Goal: Contribute content: Contribute content

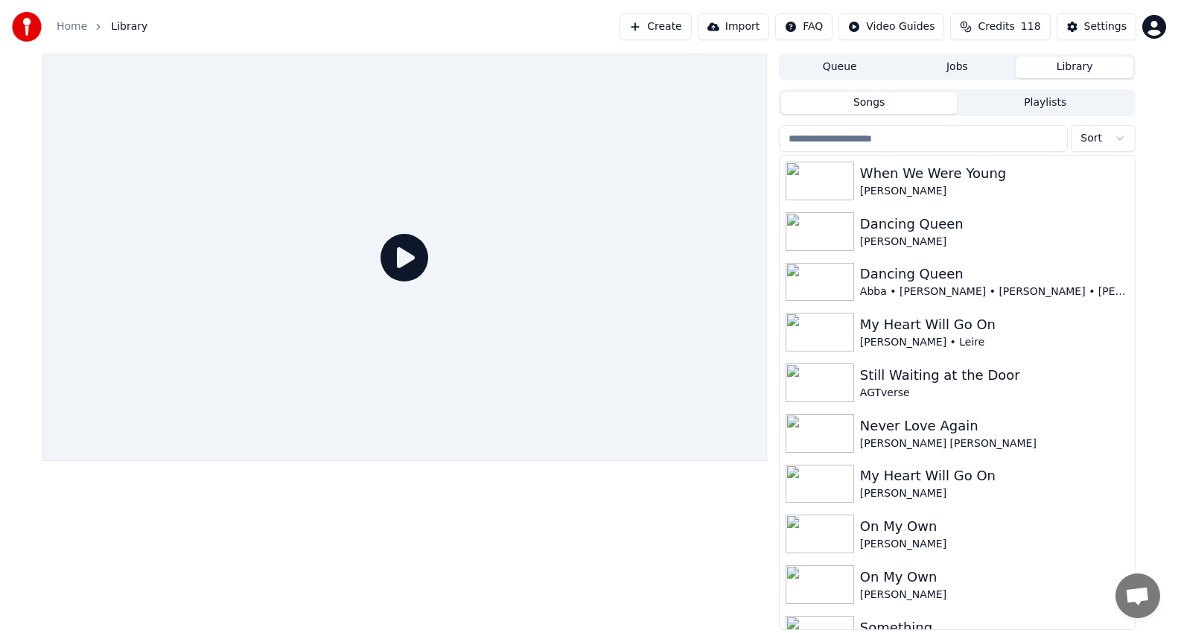
click at [1055, 73] on button "Library" at bounding box center [1075, 68] width 118 height 22
click at [690, 28] on button "Create" at bounding box center [656, 26] width 72 height 27
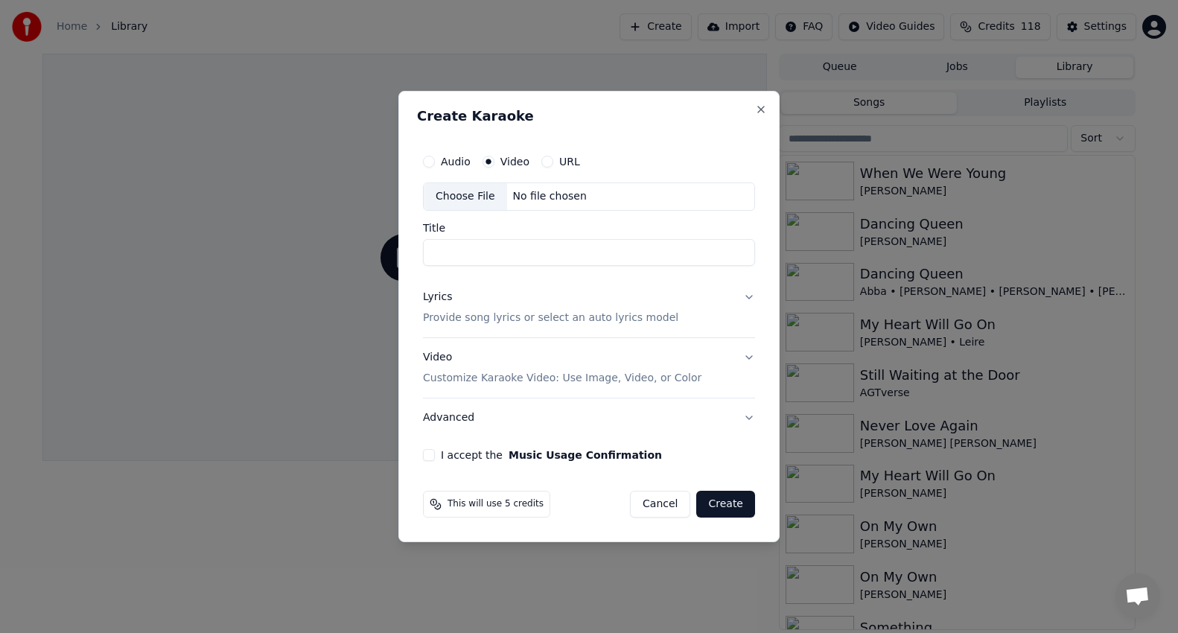
click at [564, 165] on label "URL" at bounding box center [569, 161] width 21 height 10
click at [553, 165] on button "URL" at bounding box center [547, 162] width 12 height 12
click at [761, 110] on button "Close" at bounding box center [761, 109] width 12 height 12
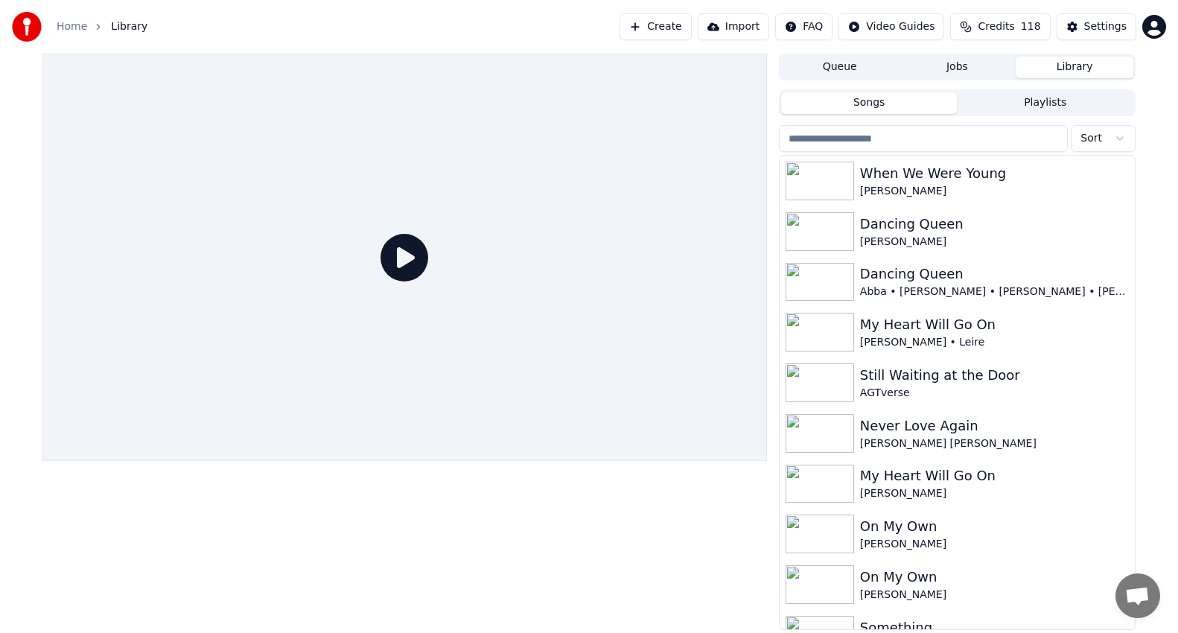
click at [692, 34] on button "Create" at bounding box center [656, 26] width 72 height 27
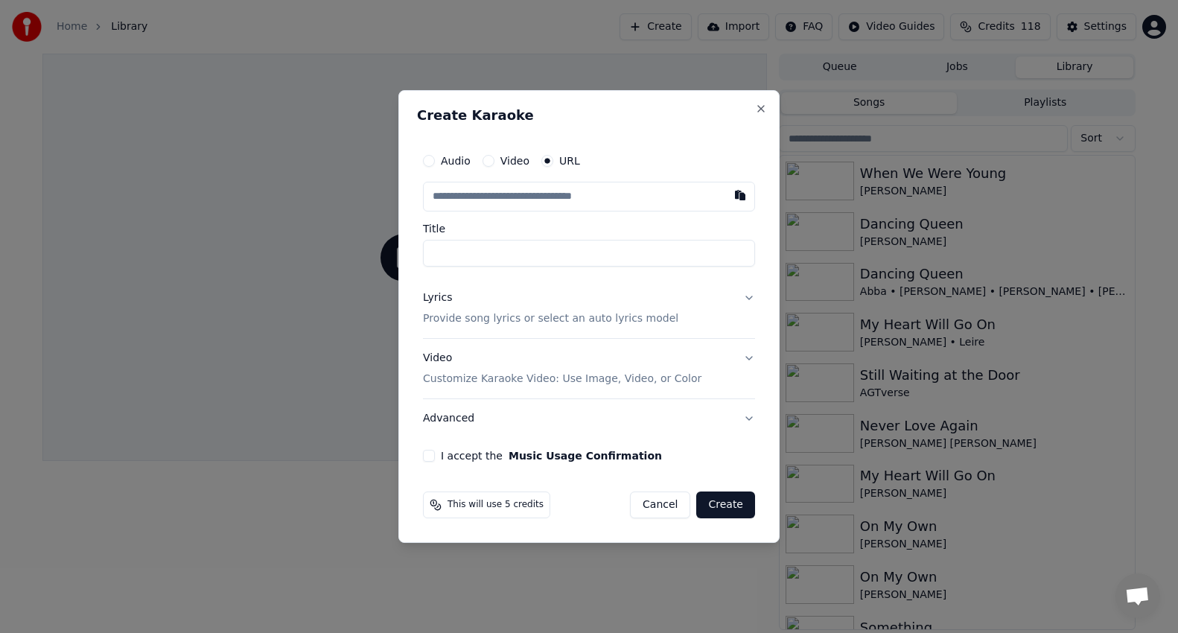
click at [490, 158] on button "Video" at bounding box center [489, 161] width 12 height 12
click at [471, 196] on div "Choose File" at bounding box center [465, 196] width 83 height 27
click at [445, 194] on div "Choose File" at bounding box center [465, 196] width 83 height 27
type input "**********"
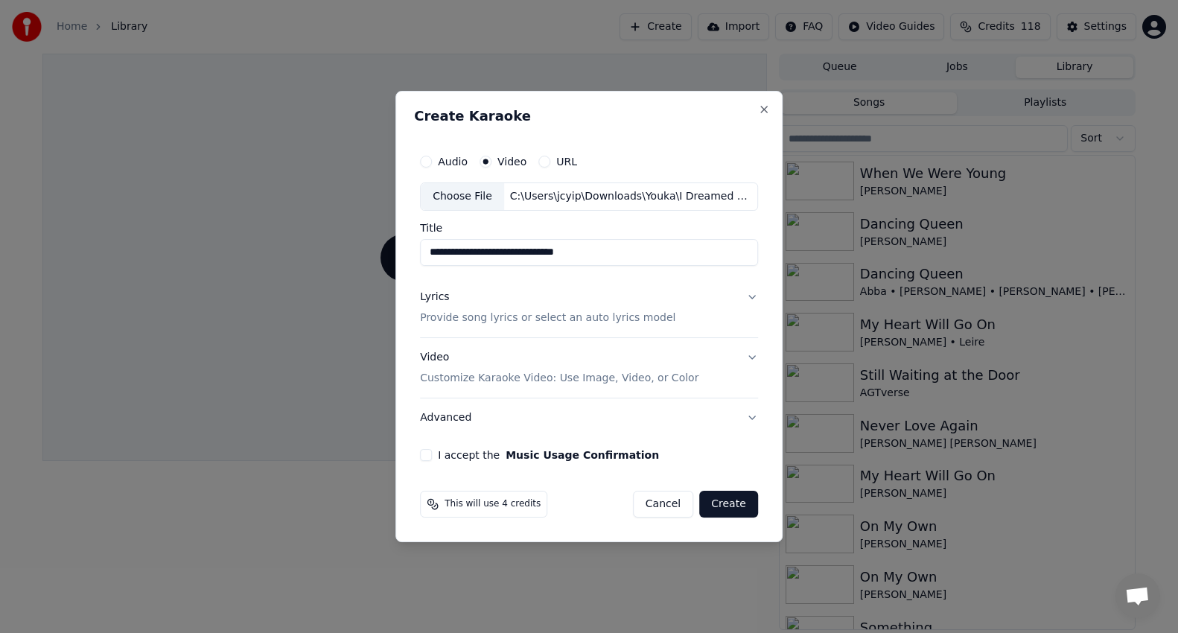
click at [596, 327] on button "Lyrics Provide song lyrics or select an auto lyrics model" at bounding box center [589, 308] width 338 height 60
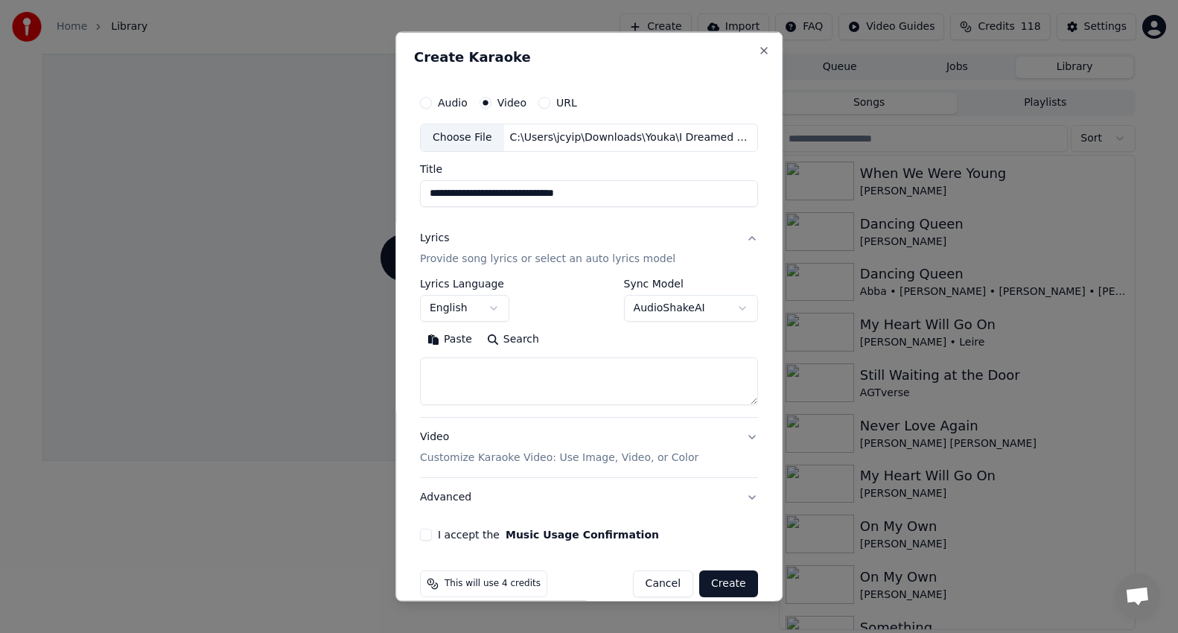
click at [468, 374] on textarea at bounding box center [589, 381] width 338 height 48
click at [461, 344] on button "Paste" at bounding box center [450, 339] width 60 height 24
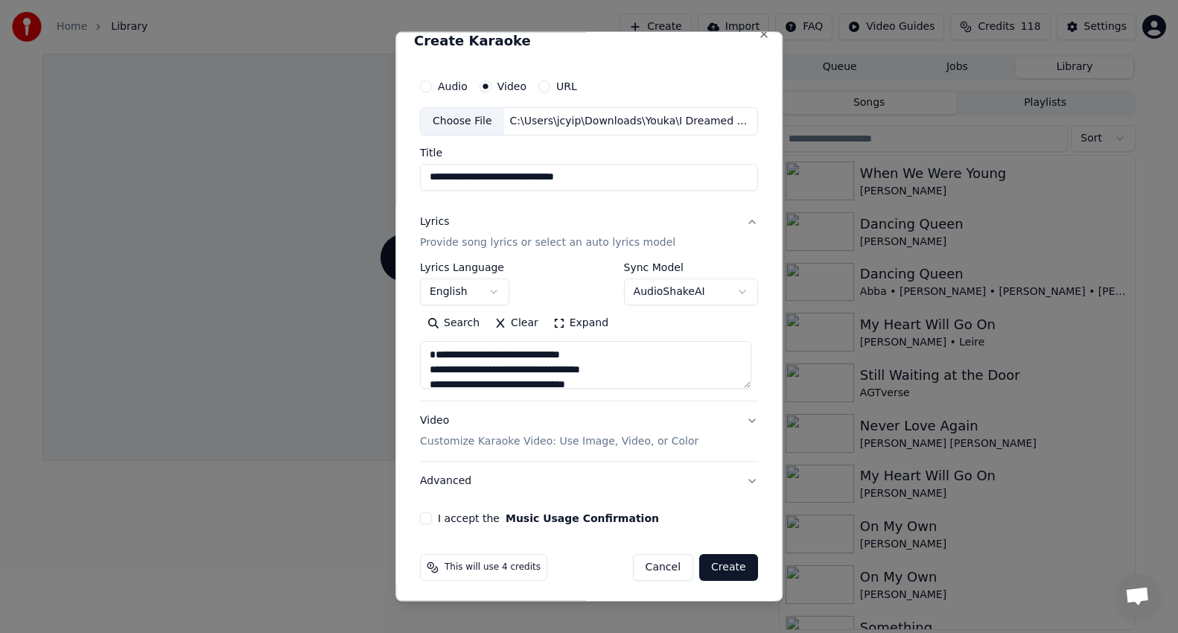
scroll to position [20, 0]
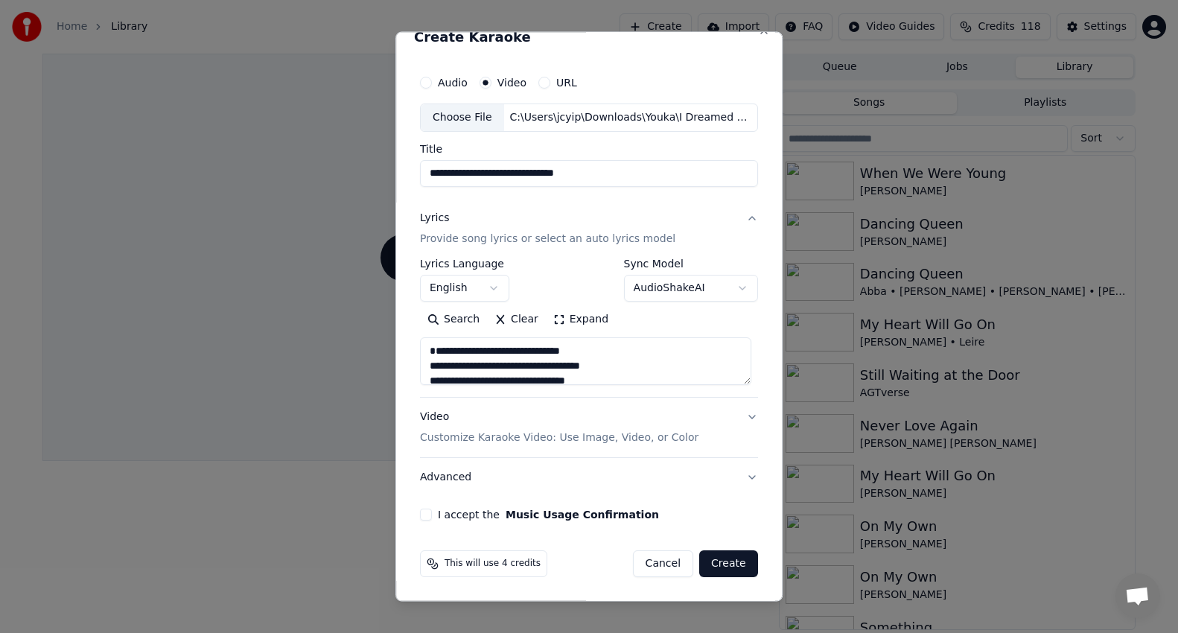
click at [481, 348] on textarea "**********" at bounding box center [585, 361] width 331 height 48
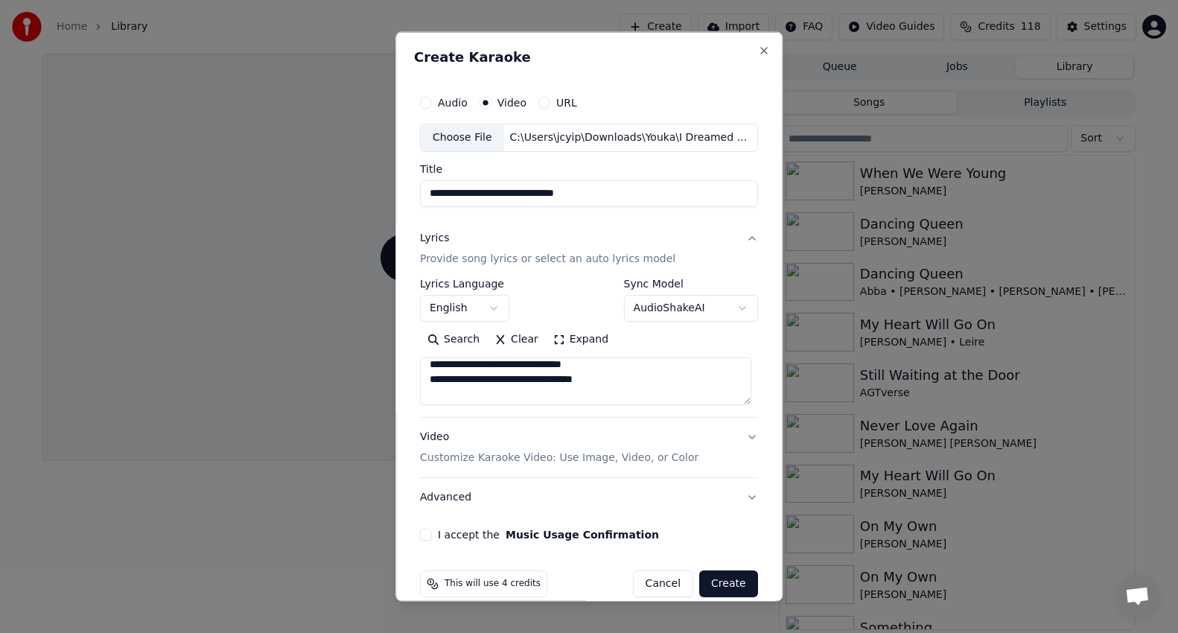
scroll to position [412, 0]
type textarea "**********"
click at [421, 536] on button "I accept the Music Usage Confirmation" at bounding box center [426, 534] width 12 height 12
click at [716, 588] on button "Create" at bounding box center [728, 583] width 59 height 27
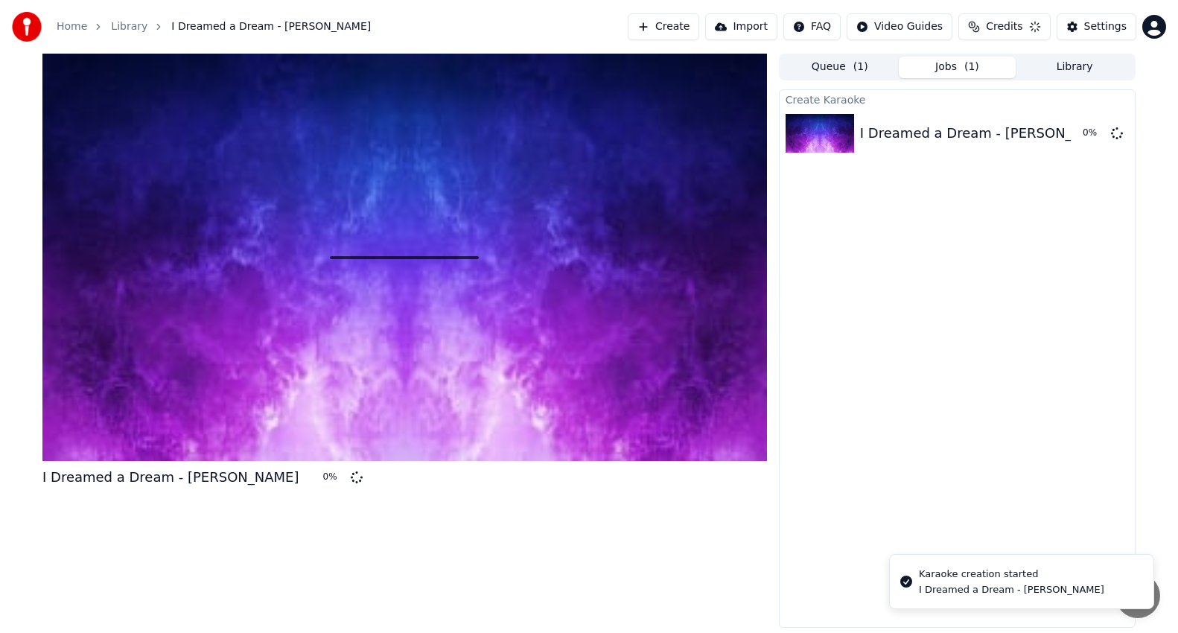
scroll to position [0, 0]
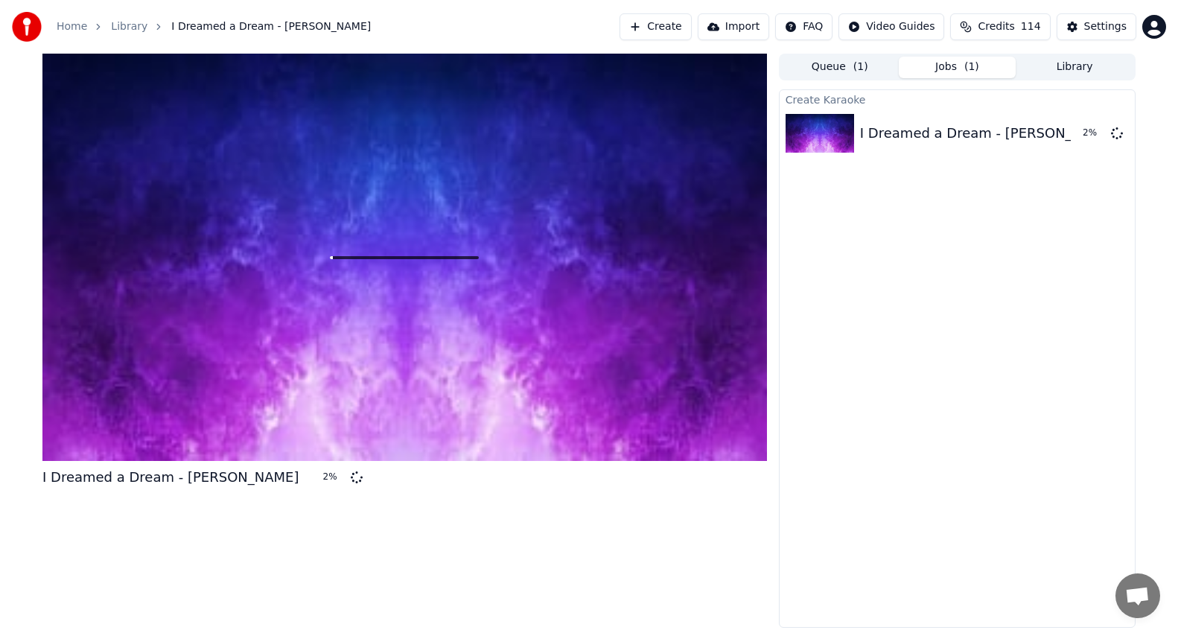
click at [1014, 22] on span "Credits" at bounding box center [996, 26] width 36 height 15
click at [1006, 144] on button "Refresh" at bounding box center [1010, 137] width 77 height 27
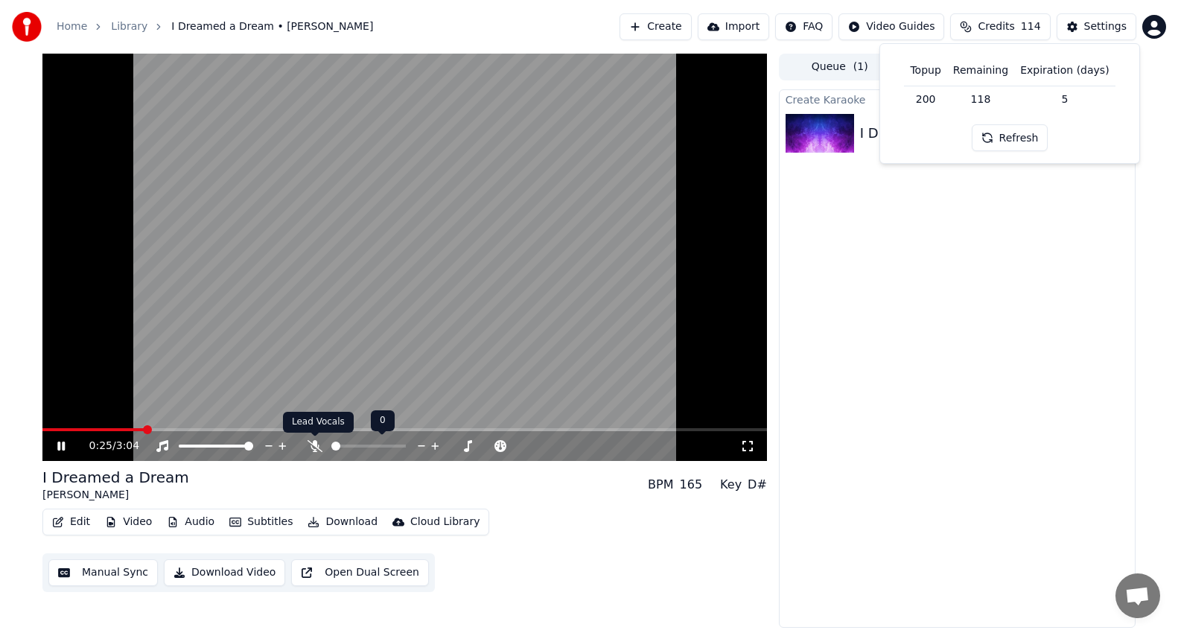
click at [312, 446] on icon at bounding box center [315, 446] width 15 height 12
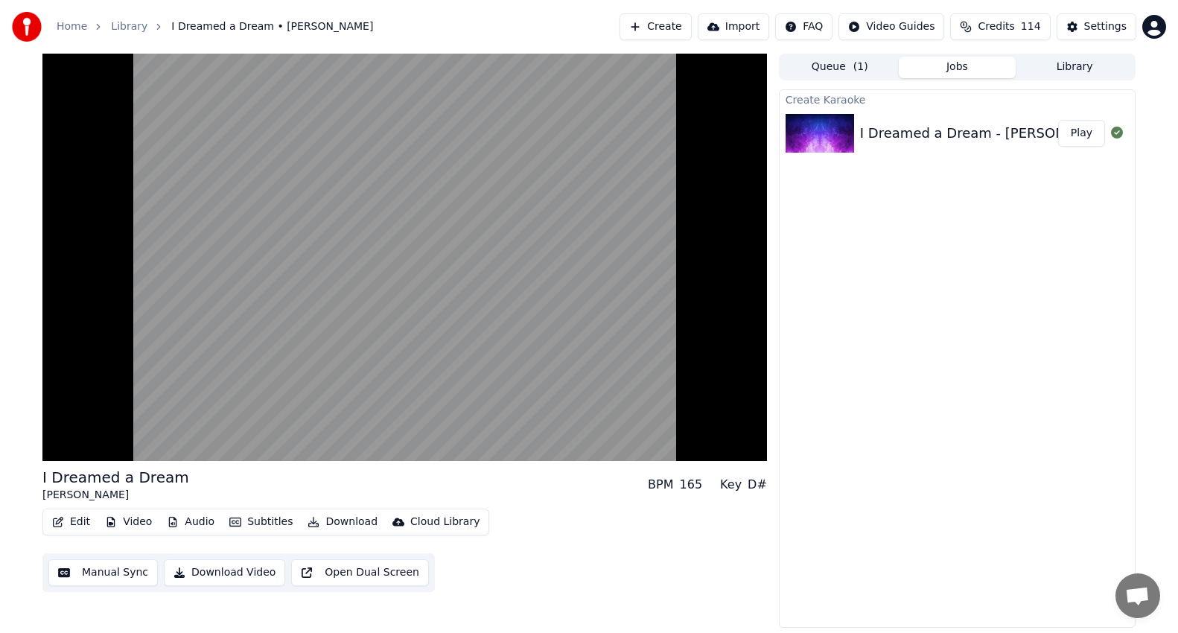
click at [487, 542] on div "Edit Video Audio Subtitles Download Cloud Library Manual Sync Download Video Op…" at bounding box center [404, 550] width 724 height 83
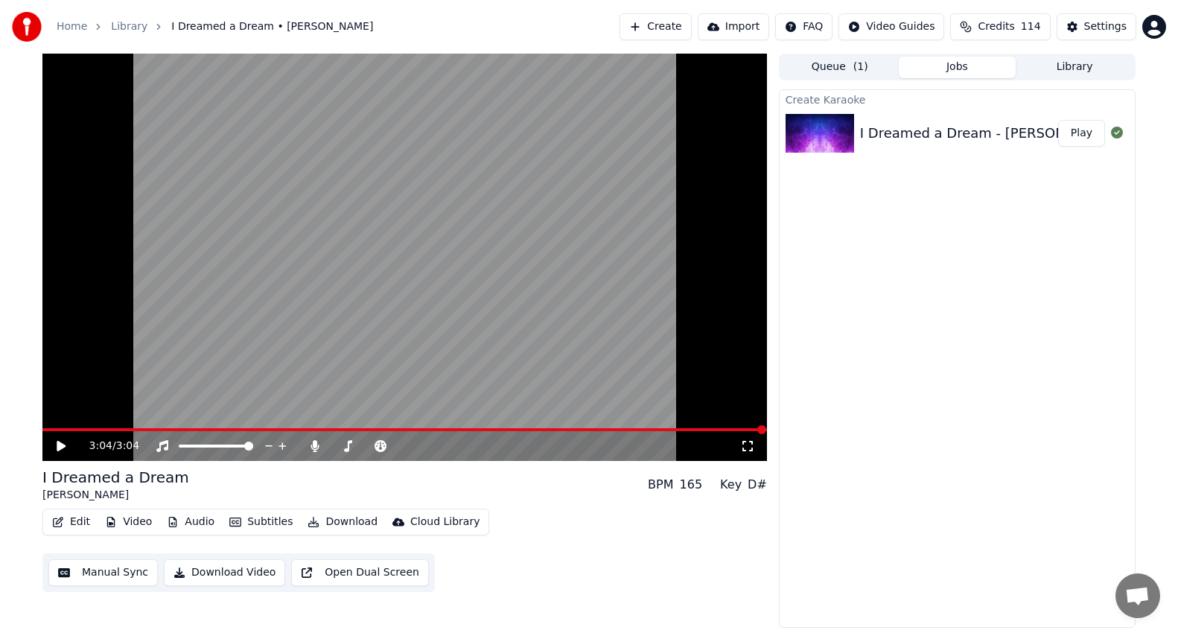
click at [106, 427] on video at bounding box center [404, 257] width 724 height 407
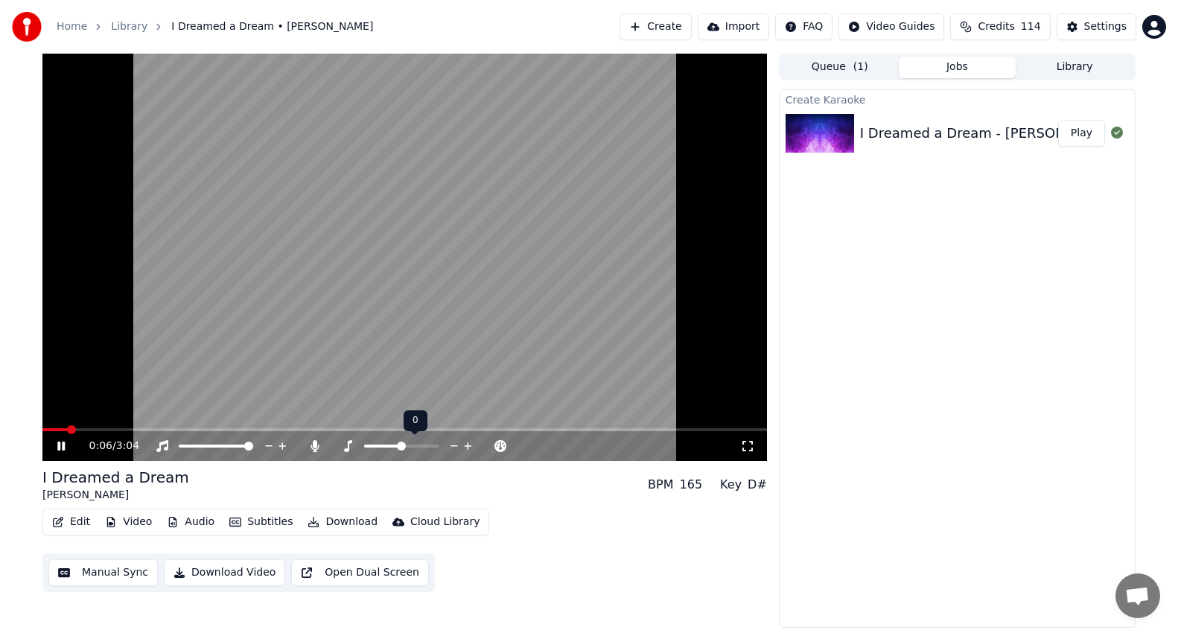
click at [464, 445] on icon at bounding box center [468, 446] width 14 height 15
click at [357, 430] on span at bounding box center [404, 429] width 724 height 3
click at [394, 11] on div "Home Library I Dreamed a Dream • [PERSON_NAME] Create Import FAQ Video Guides C…" at bounding box center [589, 27] width 1178 height 54
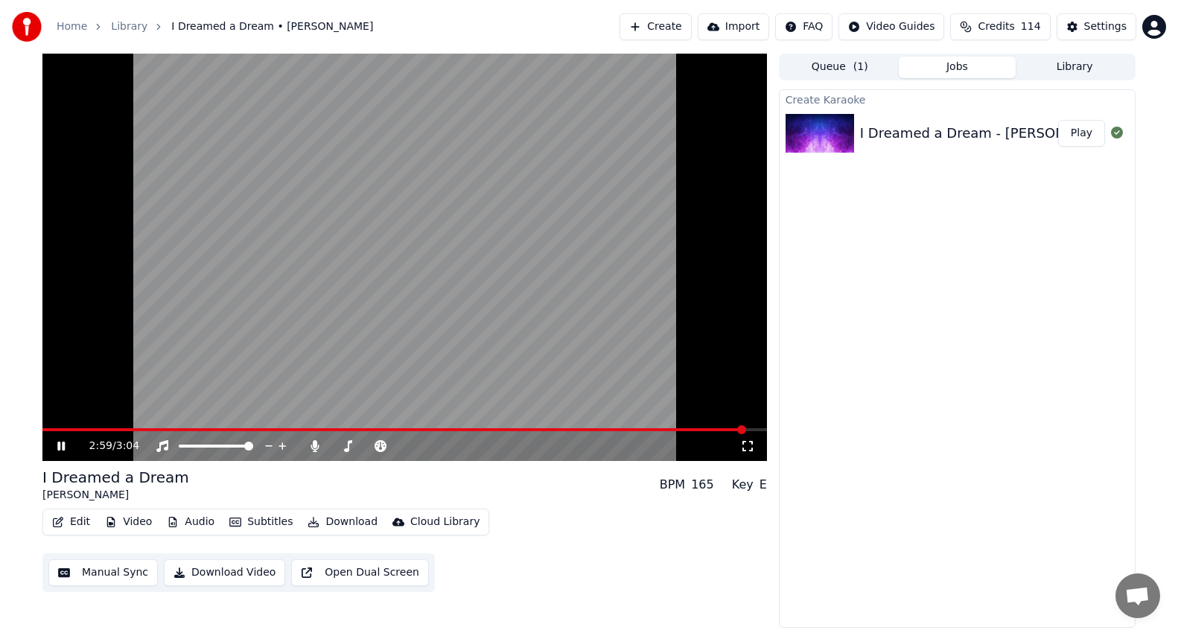
drag, startPoint x: 584, startPoint y: 451, endPoint x: 558, endPoint y: 449, distance: 25.4
click at [584, 451] on div "2:59 / 3:04" at bounding box center [414, 446] width 651 height 15
click at [63, 450] on icon at bounding box center [71, 446] width 35 height 12
click at [684, 36] on button "Create" at bounding box center [656, 26] width 72 height 27
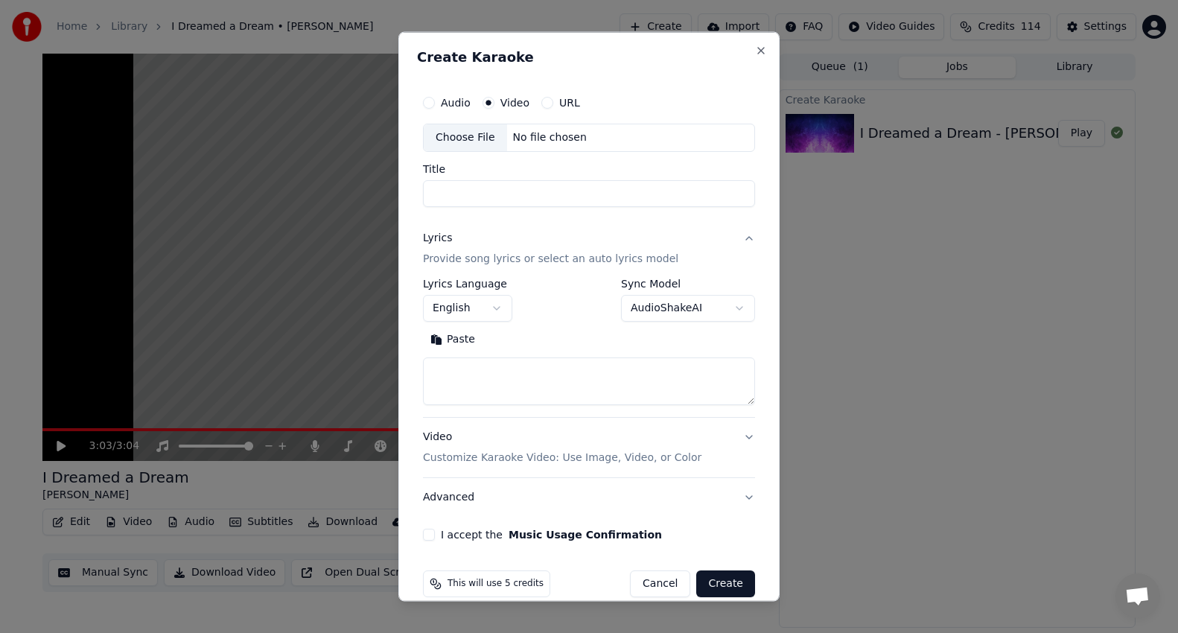
click at [468, 144] on div "Choose File" at bounding box center [465, 137] width 83 height 27
type input "**********"
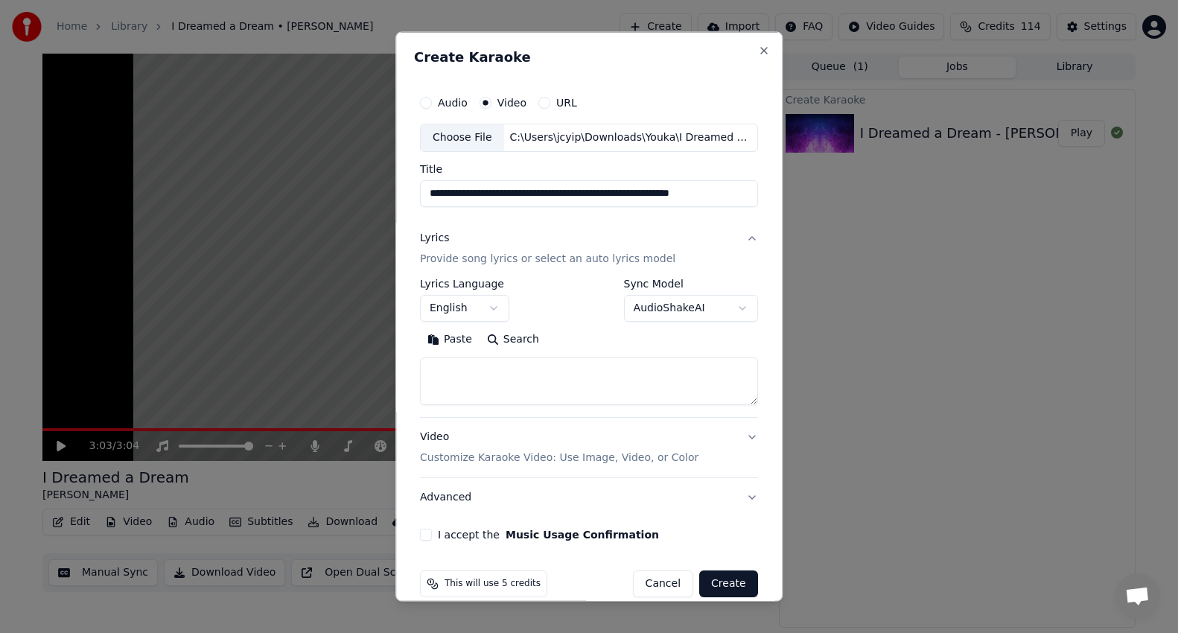
click at [568, 366] on textarea at bounding box center [589, 381] width 338 height 48
click at [455, 346] on button "Paste" at bounding box center [450, 339] width 60 height 24
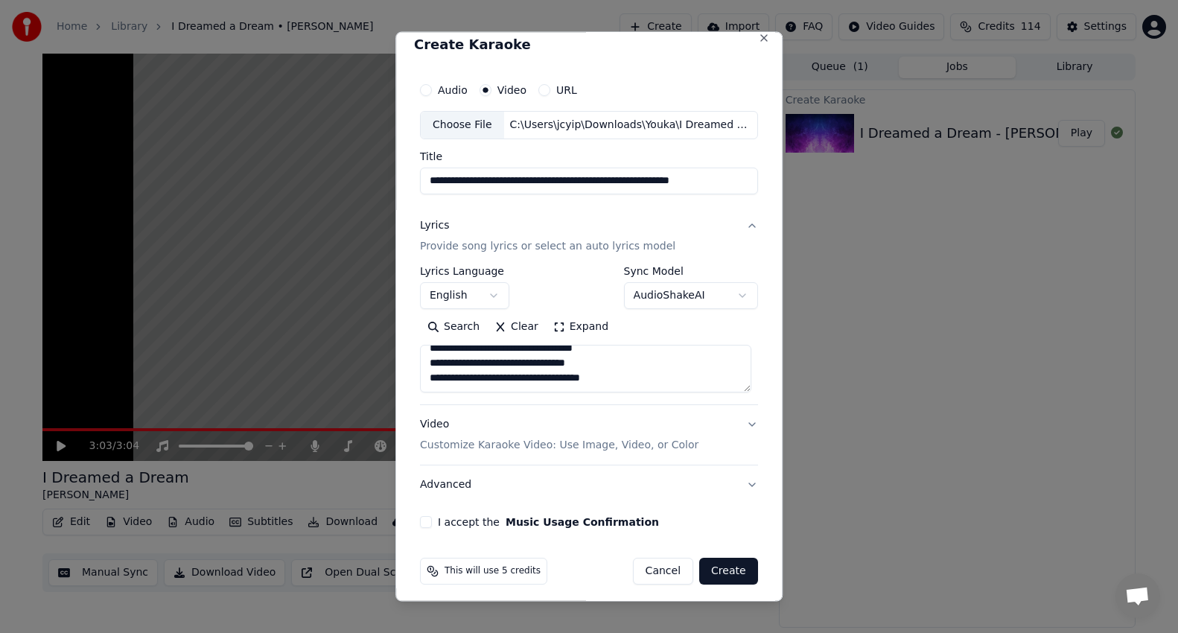
scroll to position [20, 0]
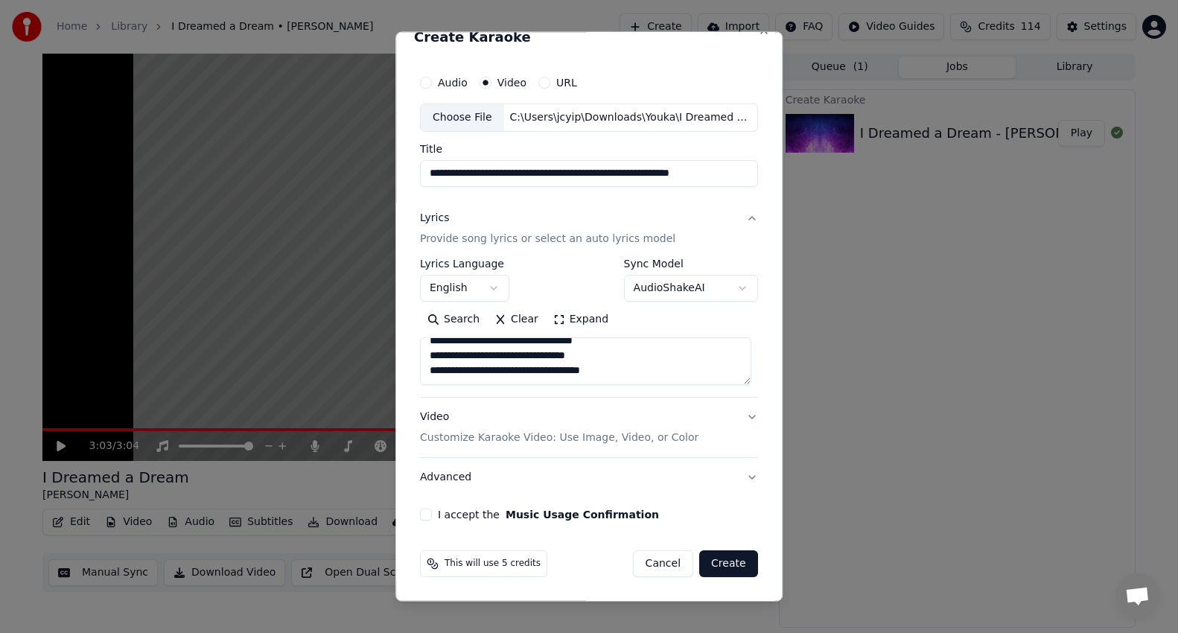
click at [421, 515] on button "I accept the Music Usage Confirmation" at bounding box center [426, 514] width 12 height 12
click at [725, 562] on button "Create" at bounding box center [728, 563] width 59 height 27
type textarea "**********"
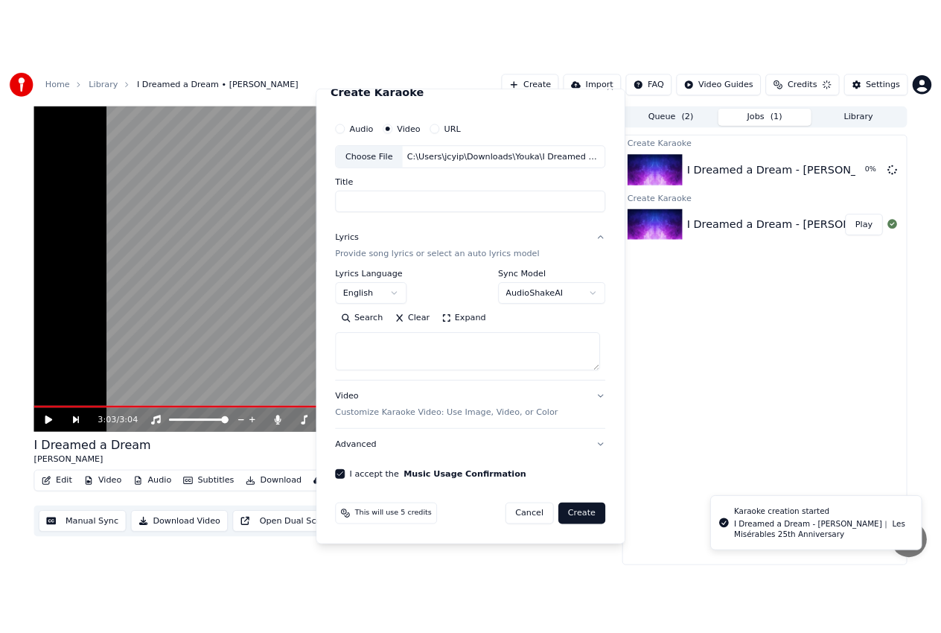
scroll to position [0, 0]
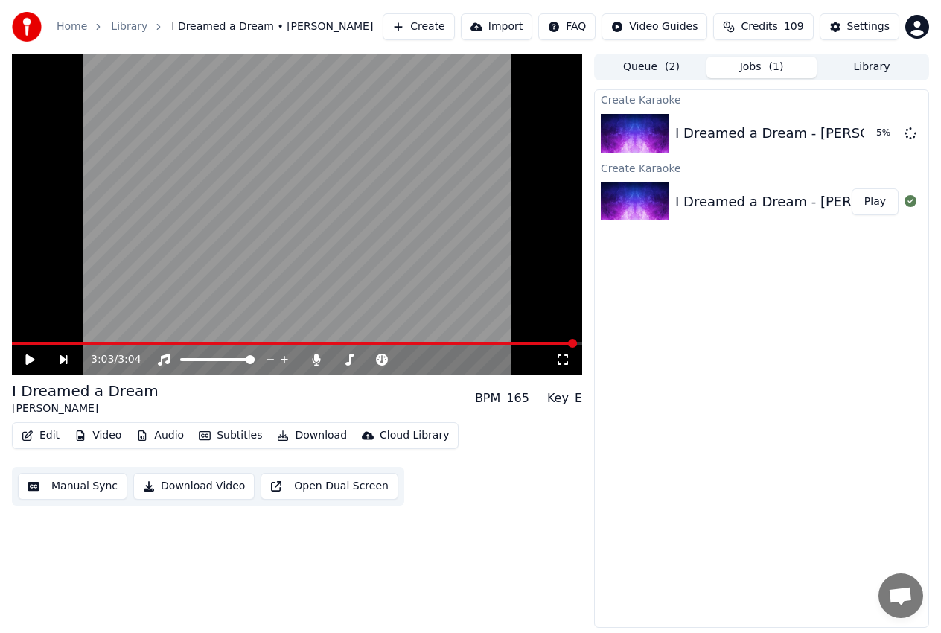
click at [32, 360] on icon at bounding box center [30, 359] width 9 height 10
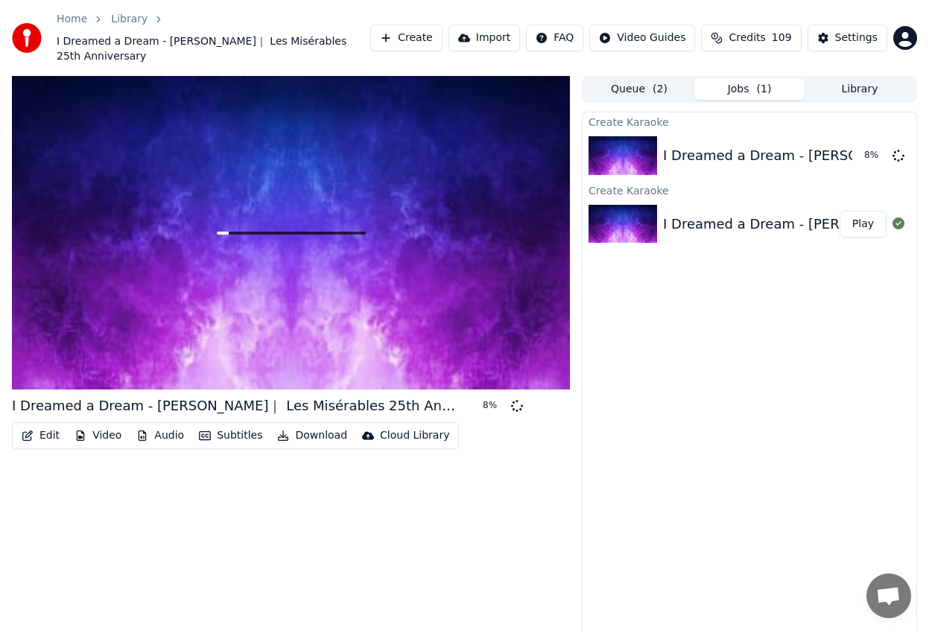
click at [857, 214] on button "Play" at bounding box center [862, 224] width 47 height 27
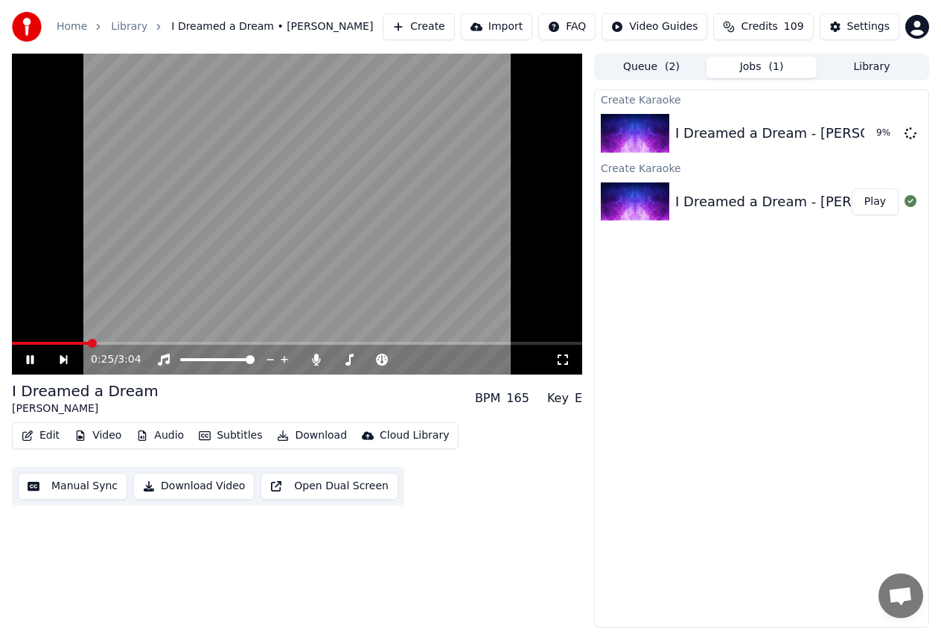
click at [88, 342] on span at bounding box center [297, 343] width 570 height 3
click at [350, 361] on icon at bounding box center [349, 360] width 8 height 12
click at [468, 360] on icon at bounding box center [469, 359] width 7 height 7
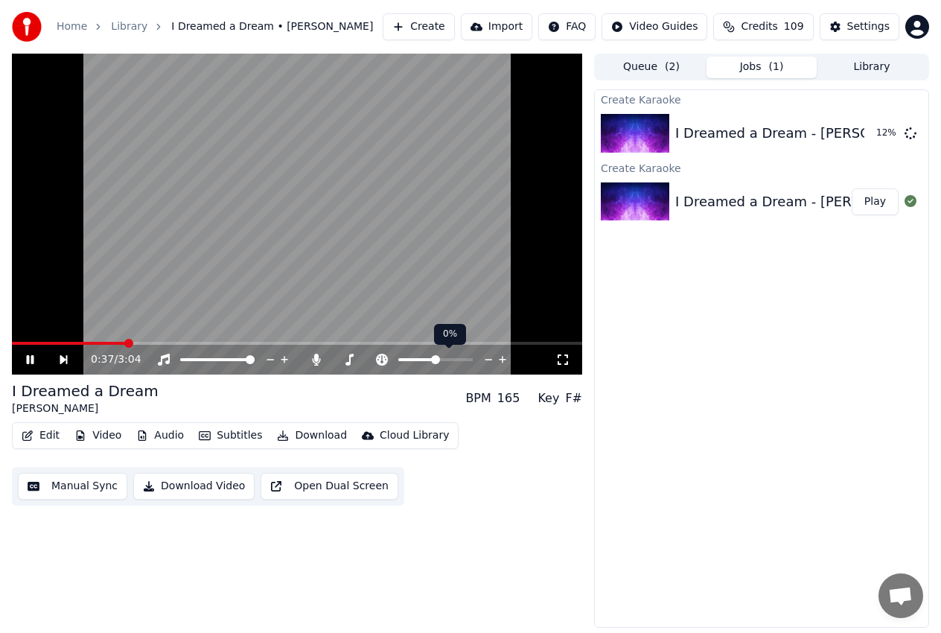
click at [500, 359] on icon at bounding box center [503, 359] width 14 height 15
click at [466, 357] on icon at bounding box center [470, 359] width 14 height 15
click at [452, 357] on icon at bounding box center [456, 359] width 14 height 15
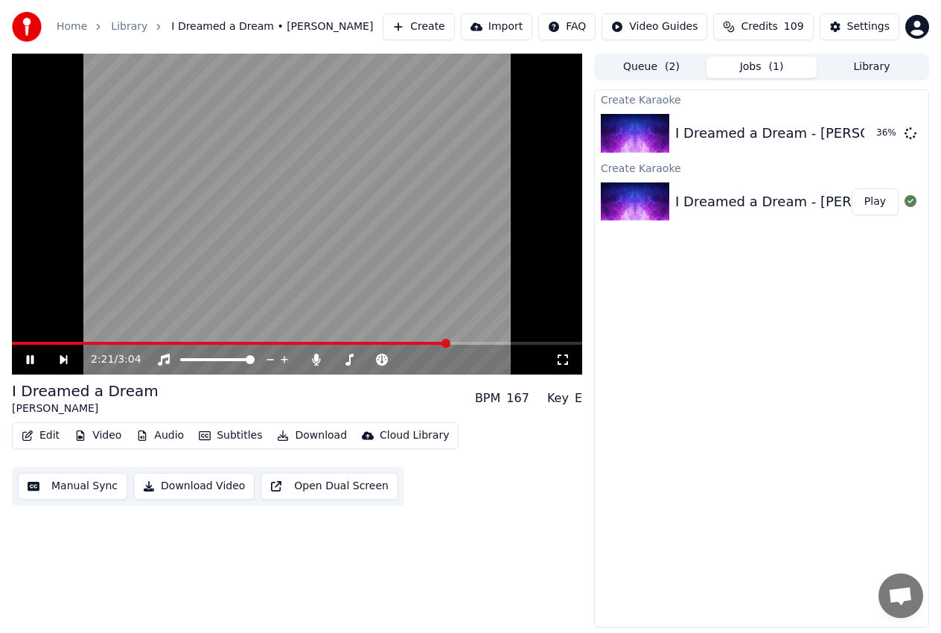
click at [26, 359] on icon at bounding box center [41, 360] width 34 height 12
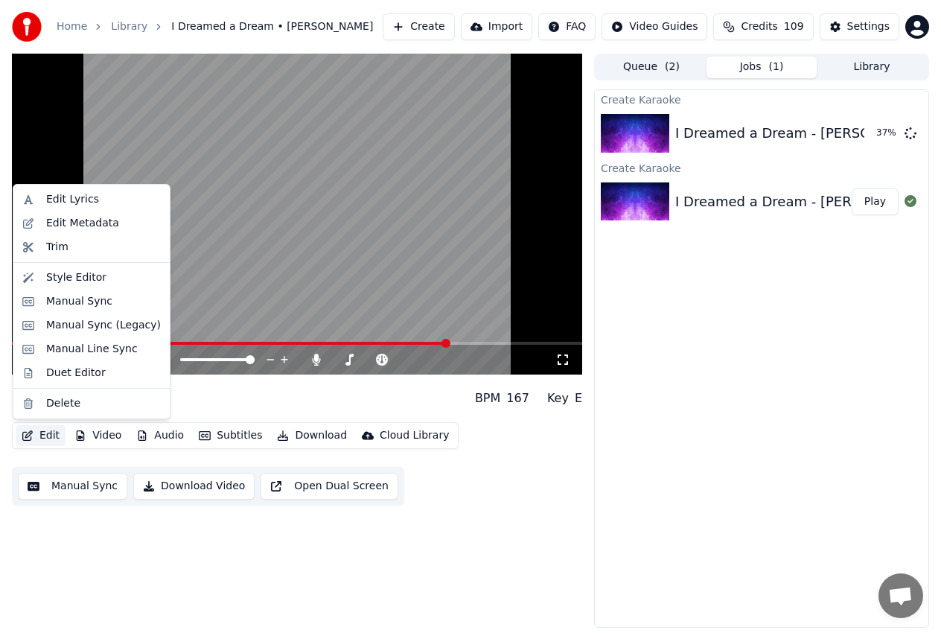
click at [38, 432] on button "Edit" at bounding box center [41, 435] width 50 height 21
click at [68, 206] on div "Edit Lyrics" at bounding box center [72, 199] width 53 height 15
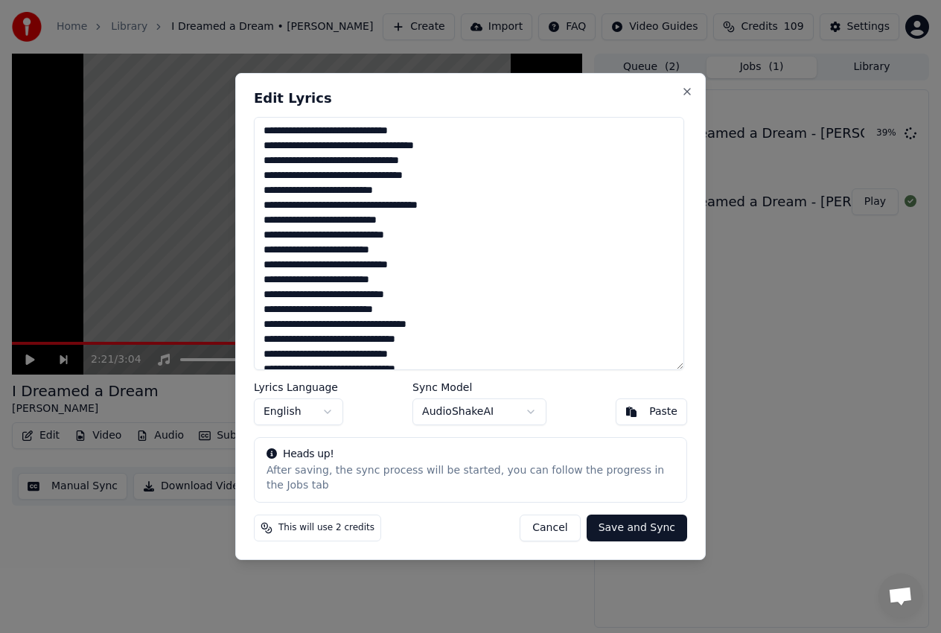
click at [291, 214] on textarea "**********" at bounding box center [469, 243] width 430 height 253
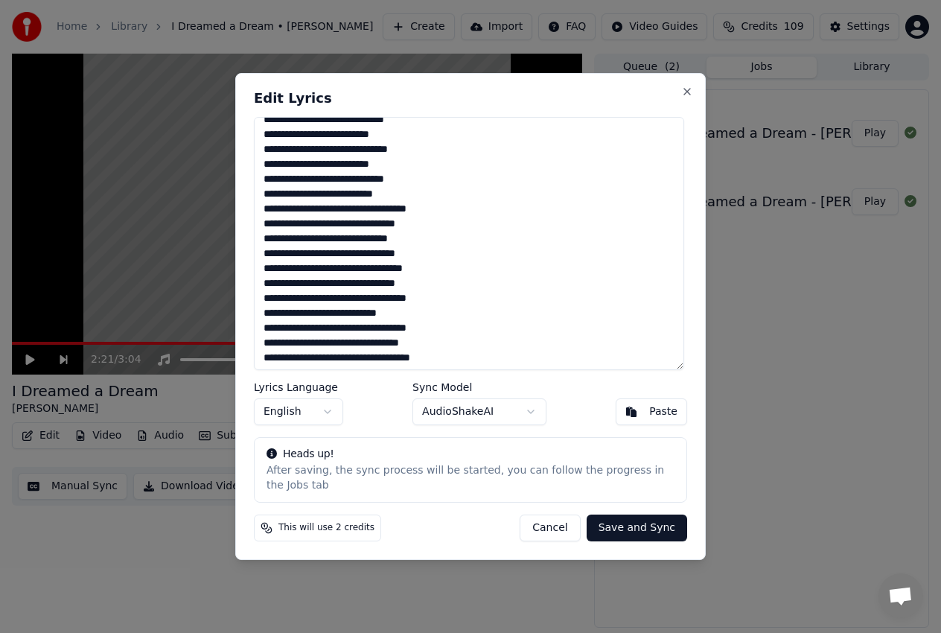
scroll to position [118, 0]
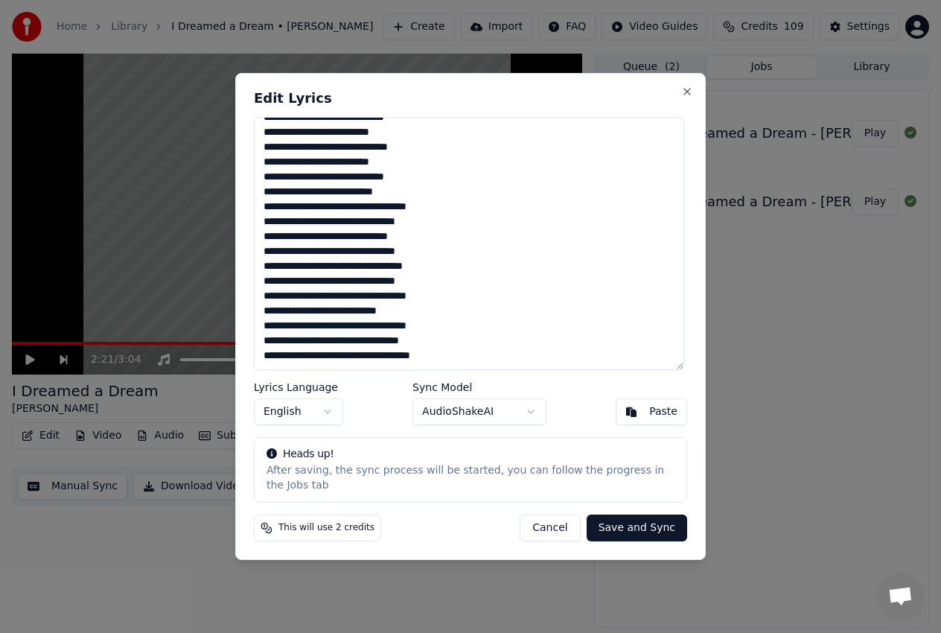
click at [397, 229] on textarea "**********" at bounding box center [469, 243] width 430 height 253
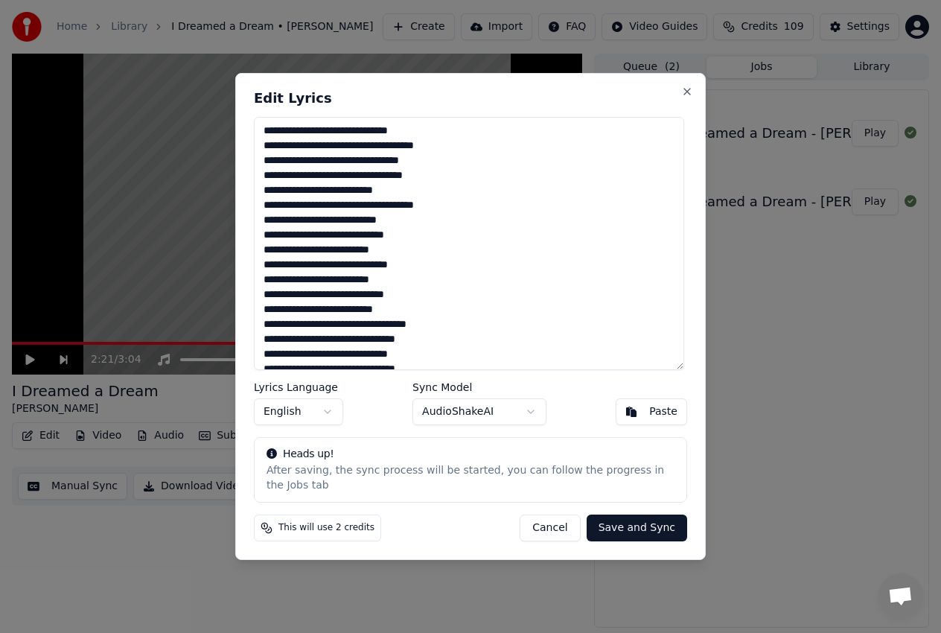
click at [439, 168] on textarea "**********" at bounding box center [469, 243] width 430 height 253
type textarea "**********"
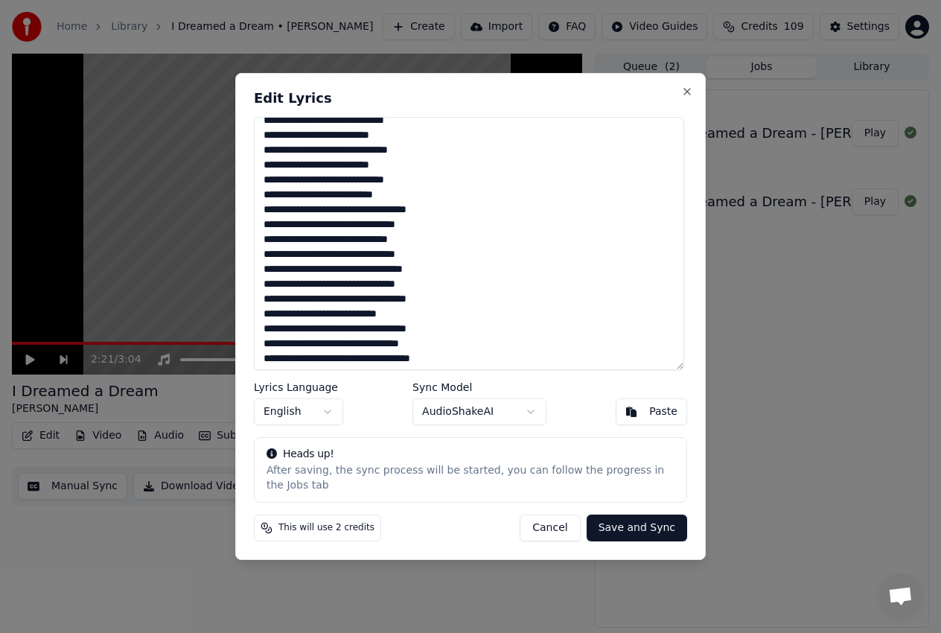
scroll to position [118, 0]
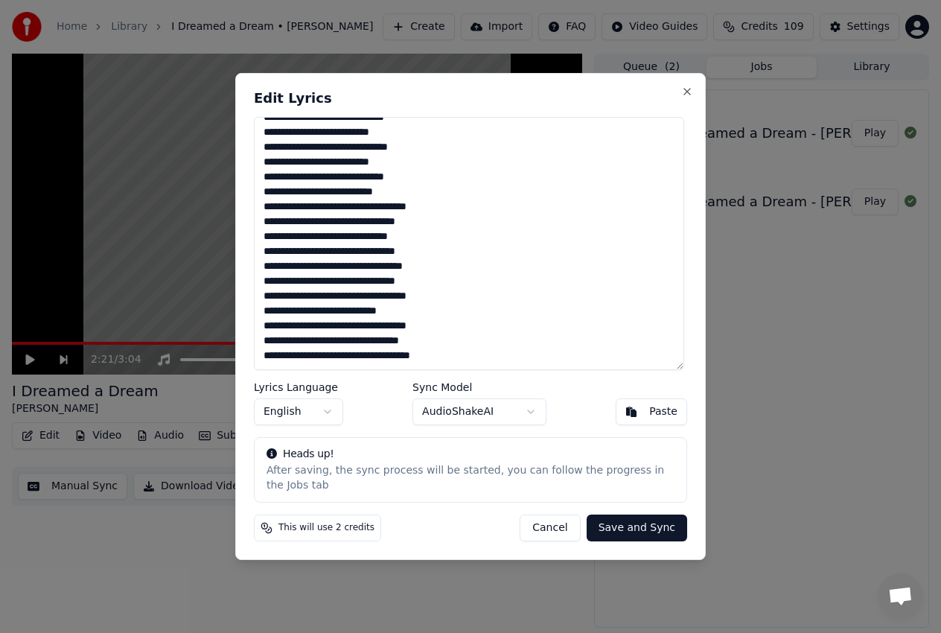
click at [614, 523] on button "Save and Sync" at bounding box center [637, 528] width 101 height 27
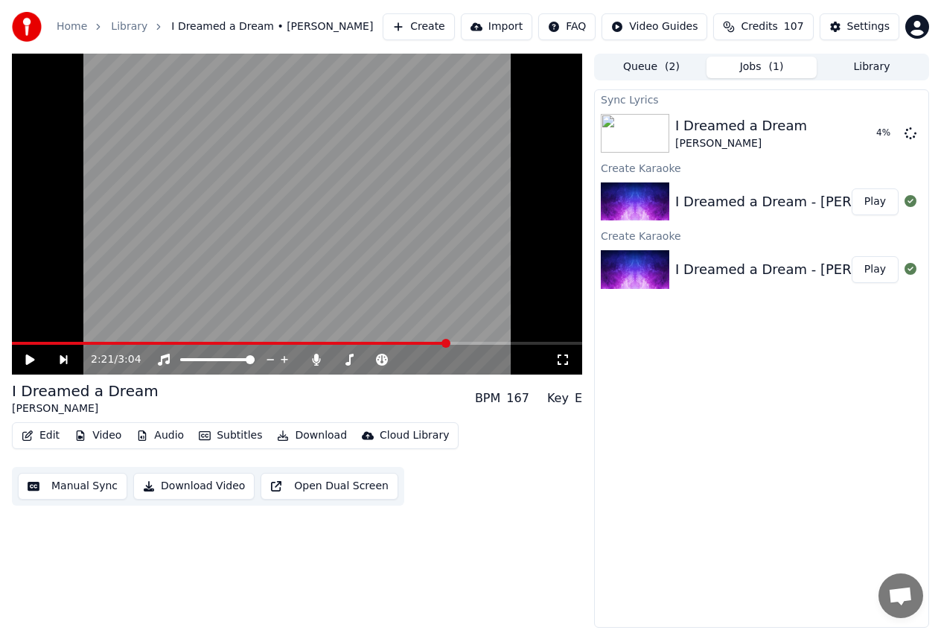
click at [882, 209] on button "Play" at bounding box center [875, 201] width 47 height 27
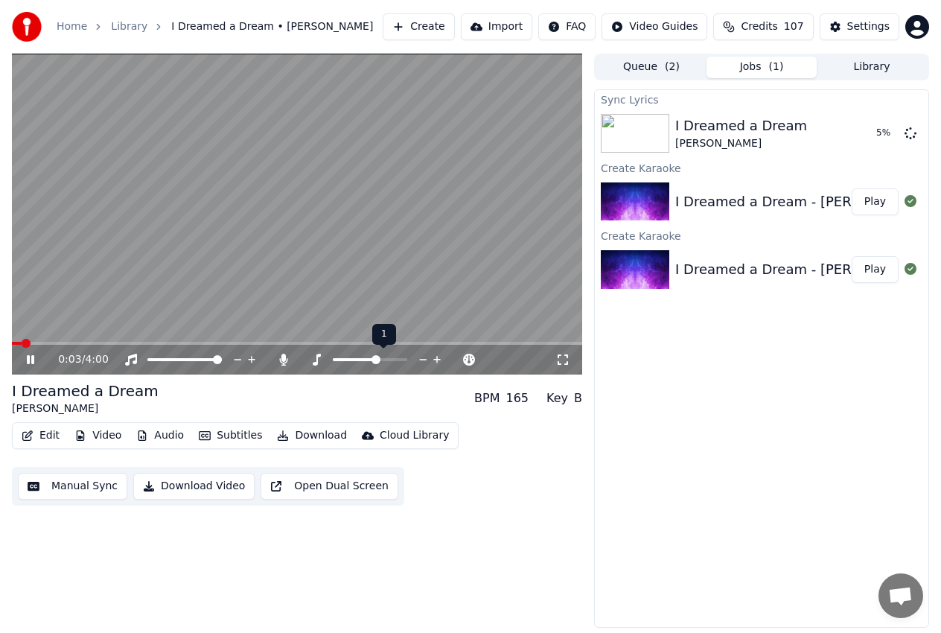
click at [421, 356] on icon at bounding box center [423, 359] width 14 height 15
click at [18, 340] on video at bounding box center [297, 214] width 570 height 321
click at [19, 343] on span at bounding box center [15, 343] width 7 height 3
click at [29, 357] on icon at bounding box center [30, 359] width 9 height 10
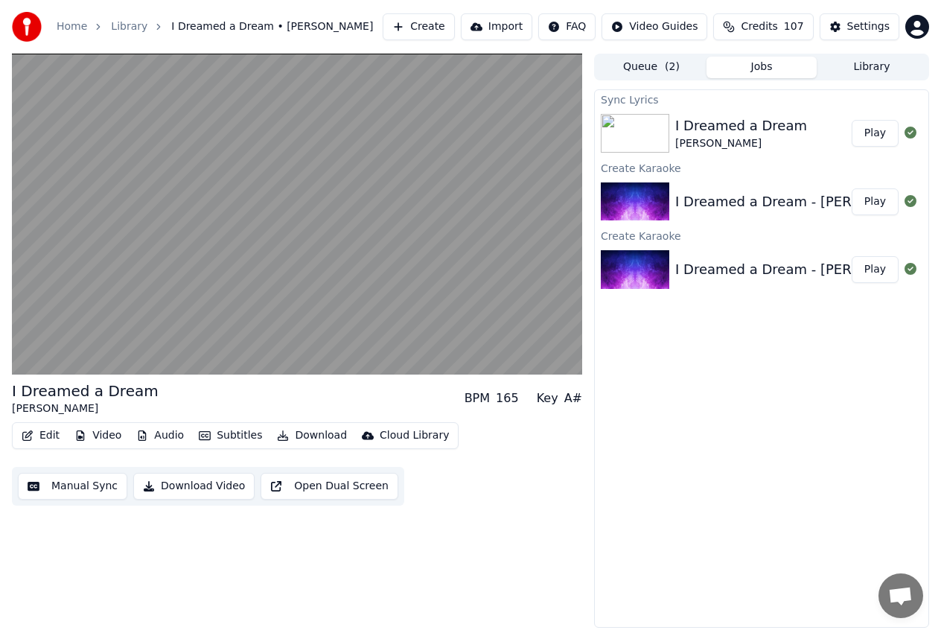
click at [403, 533] on div "I Dreamed a Dream [PERSON_NAME] BPM 165 Key A# Edit Video Audio Subtitles Downl…" at bounding box center [297, 341] width 570 height 574
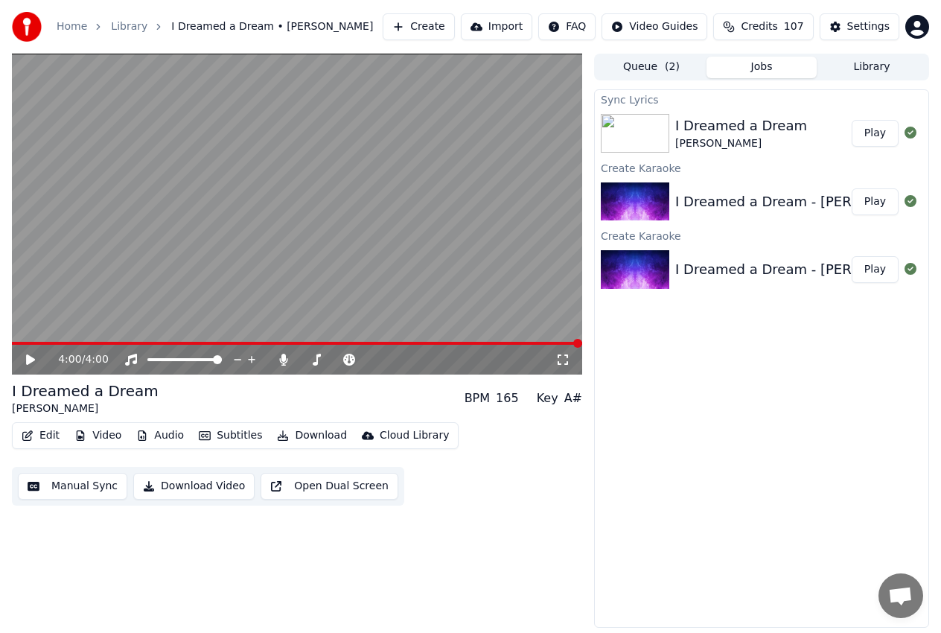
click at [364, 400] on div "I Dreamed a Dream [PERSON_NAME] BPM 165 Key A#" at bounding box center [297, 398] width 570 height 36
click at [876, 141] on button "Play" at bounding box center [875, 133] width 47 height 27
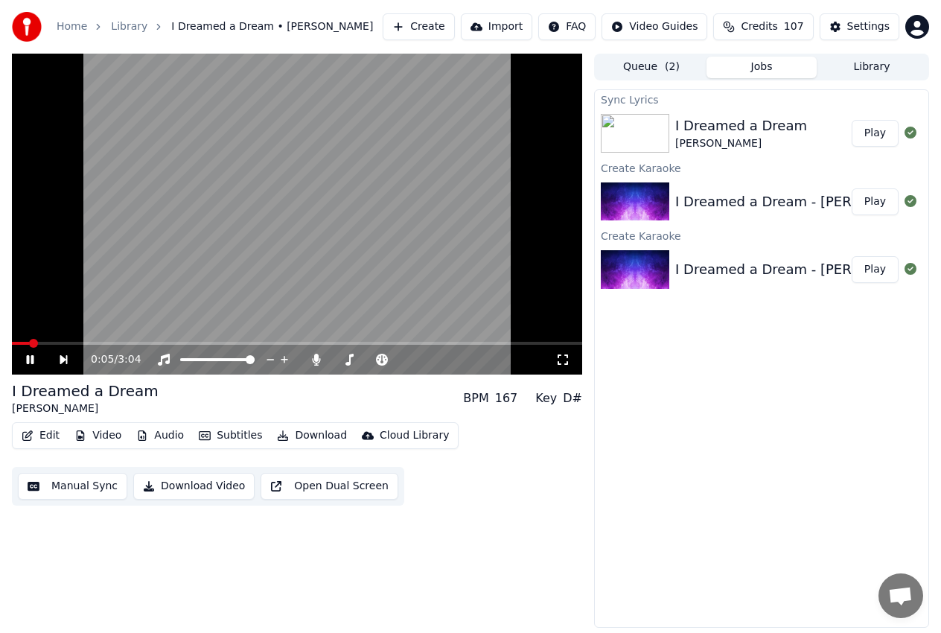
click at [33, 359] on icon at bounding box center [30, 359] width 7 height 9
click at [27, 358] on icon at bounding box center [30, 359] width 9 height 10
click at [26, 357] on icon at bounding box center [41, 360] width 34 height 12
click at [26, 357] on icon at bounding box center [30, 359] width 9 height 10
click at [26, 357] on icon at bounding box center [41, 360] width 34 height 12
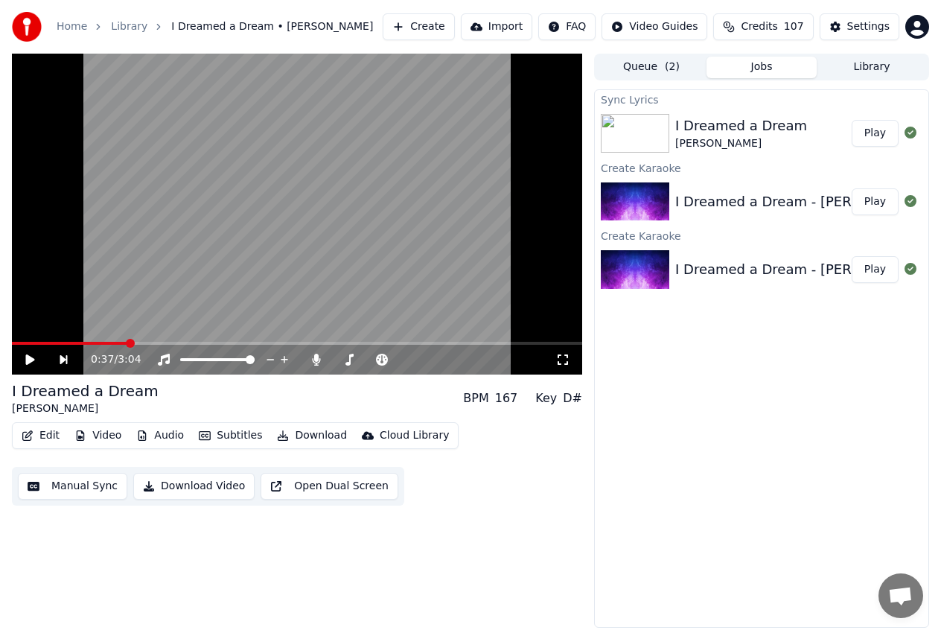
click at [26, 357] on icon at bounding box center [30, 359] width 9 height 10
click at [26, 357] on icon at bounding box center [41, 360] width 34 height 12
click at [488, 361] on icon at bounding box center [489, 359] width 14 height 15
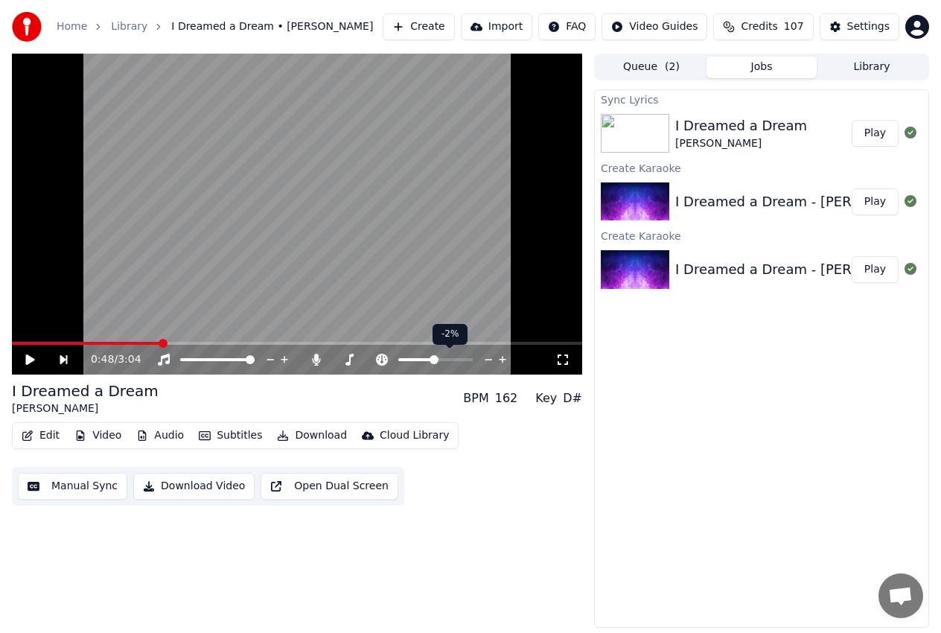
click at [488, 361] on icon at bounding box center [489, 359] width 14 height 15
click at [28, 357] on icon at bounding box center [30, 359] width 9 height 10
click at [51, 343] on span at bounding box center [114, 343] width 205 height 3
click at [36, 359] on icon at bounding box center [41, 360] width 34 height 12
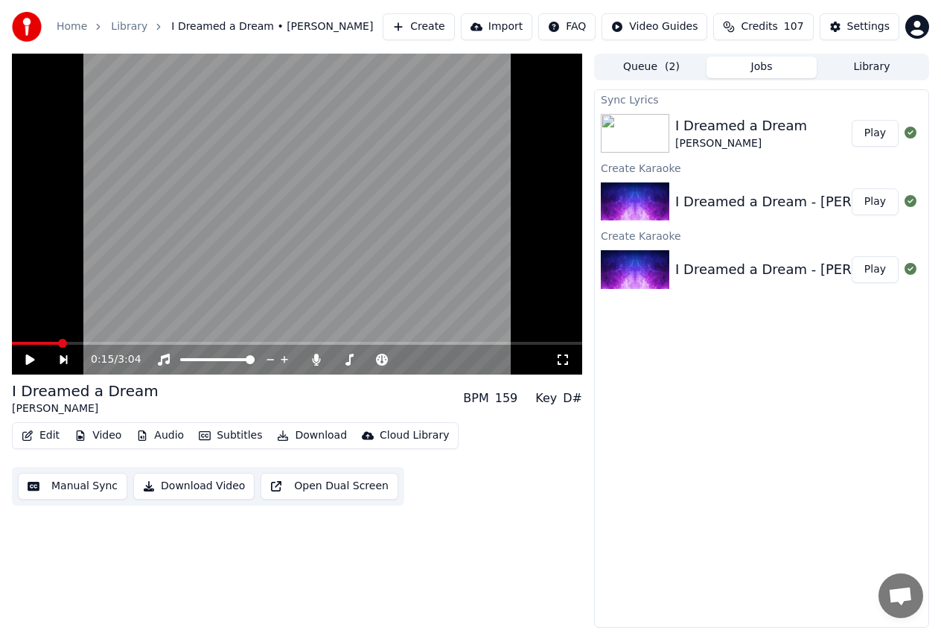
click at [24, 357] on icon at bounding box center [41, 360] width 34 height 12
click at [485, 360] on icon at bounding box center [489, 359] width 14 height 15
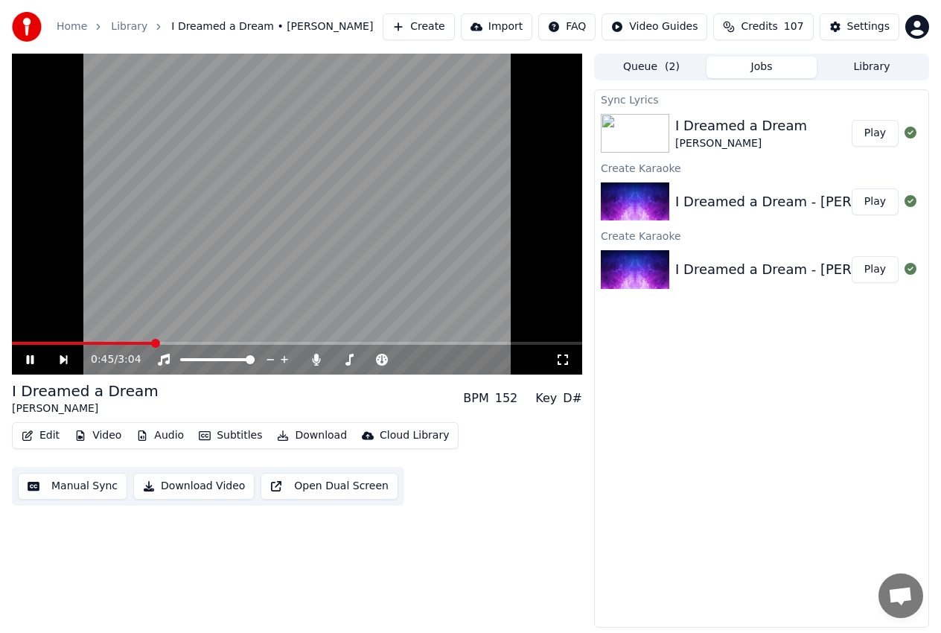
click at [56, 342] on span at bounding box center [82, 343] width 141 height 3
click at [32, 356] on icon at bounding box center [30, 359] width 7 height 9
click at [28, 359] on icon at bounding box center [30, 359] width 9 height 10
click at [31, 354] on icon at bounding box center [41, 360] width 34 height 12
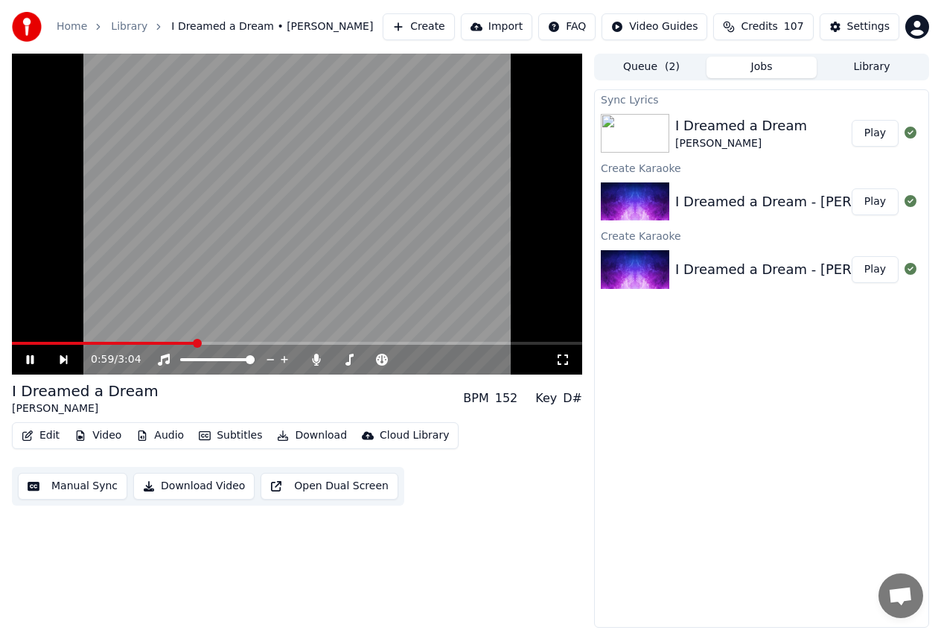
click at [28, 357] on icon at bounding box center [30, 359] width 7 height 9
click at [153, 342] on span at bounding box center [104, 343] width 185 height 3
click at [26, 361] on icon at bounding box center [30, 359] width 9 height 10
click at [34, 357] on icon at bounding box center [30, 359] width 7 height 9
click at [30, 359] on icon at bounding box center [30, 359] width 9 height 10
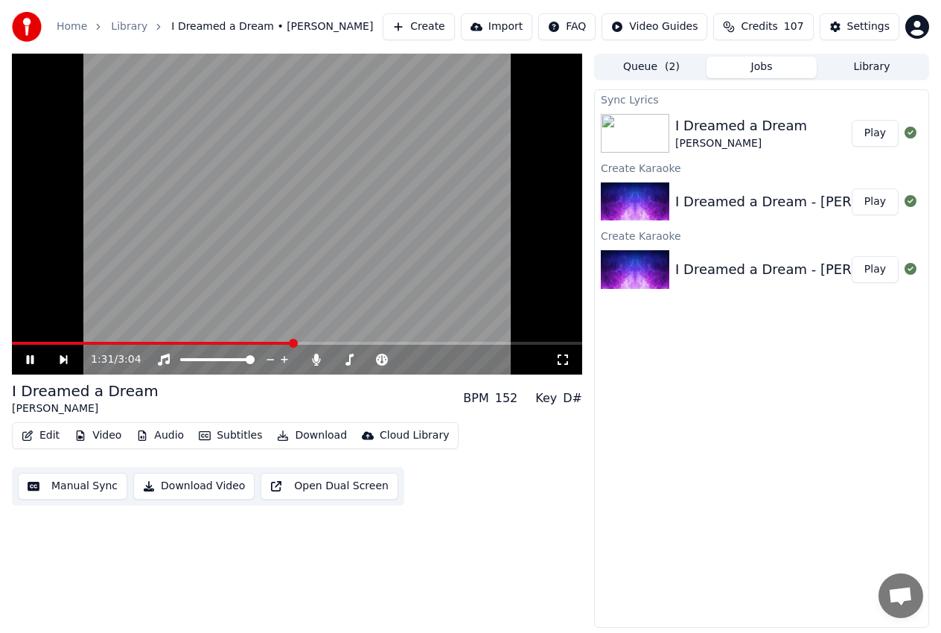
click at [32, 357] on icon at bounding box center [30, 359] width 7 height 9
click at [34, 358] on icon at bounding box center [41, 360] width 34 height 12
click at [357, 342] on span at bounding box center [184, 343] width 345 height 3
click at [319, 343] on span at bounding box center [192, 343] width 360 height 3
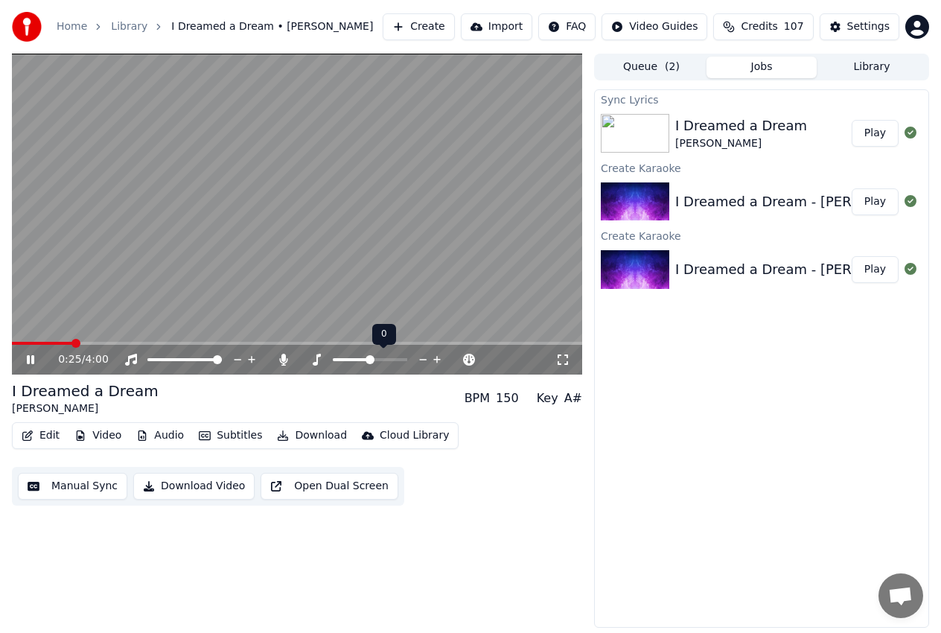
click at [421, 359] on icon at bounding box center [423, 359] width 14 height 15
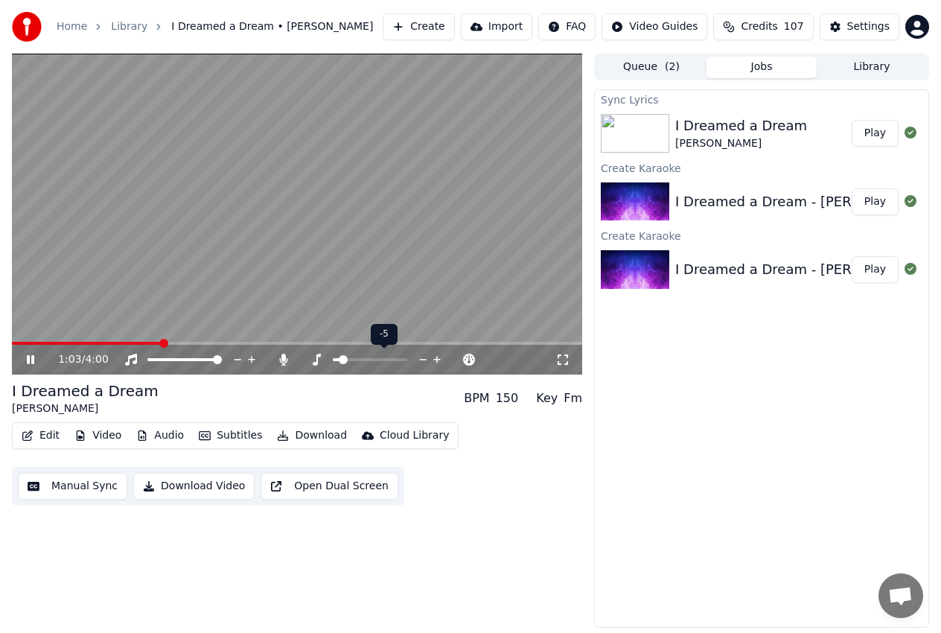
click at [421, 359] on icon at bounding box center [423, 359] width 14 height 15
click at [436, 359] on icon at bounding box center [437, 359] width 14 height 15
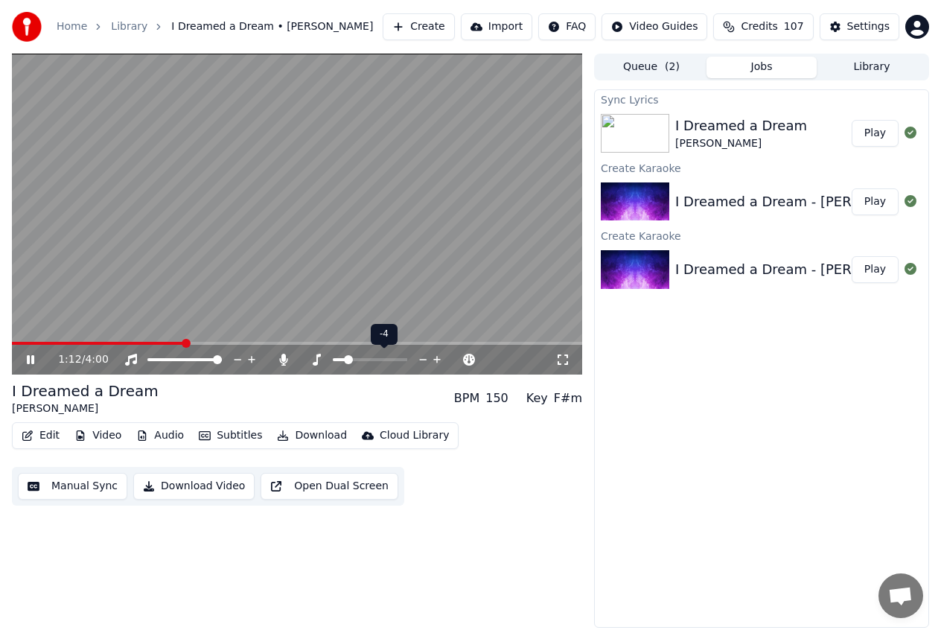
click at [436, 359] on icon at bounding box center [437, 359] width 14 height 15
click at [147, 340] on video at bounding box center [297, 214] width 570 height 321
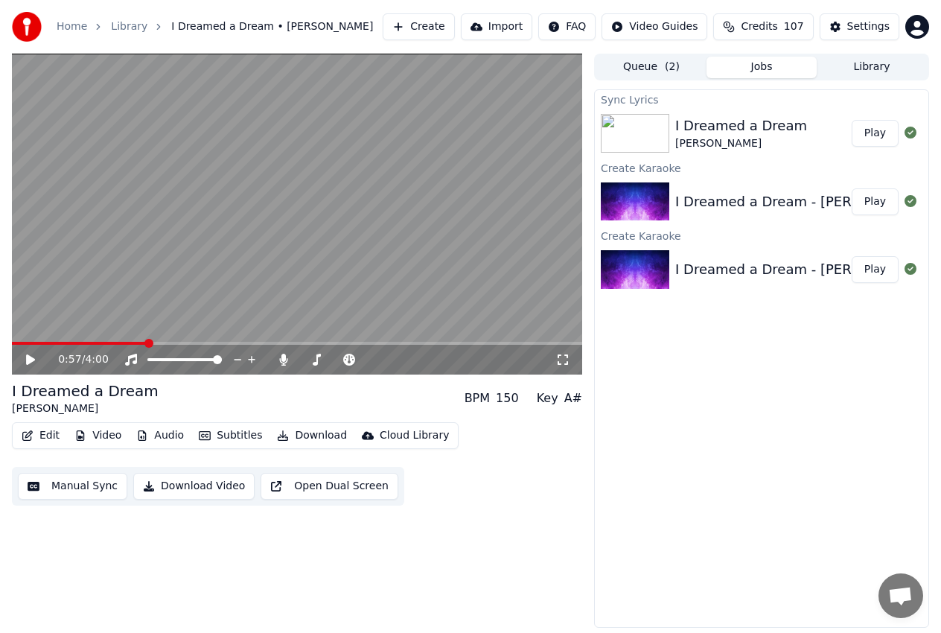
click at [147, 342] on span at bounding box center [79, 343] width 135 height 3
click at [25, 357] on icon at bounding box center [41, 360] width 34 height 12
click at [323, 359] on icon at bounding box center [316, 360] width 15 height 12
click at [424, 360] on icon at bounding box center [423, 359] width 14 height 15
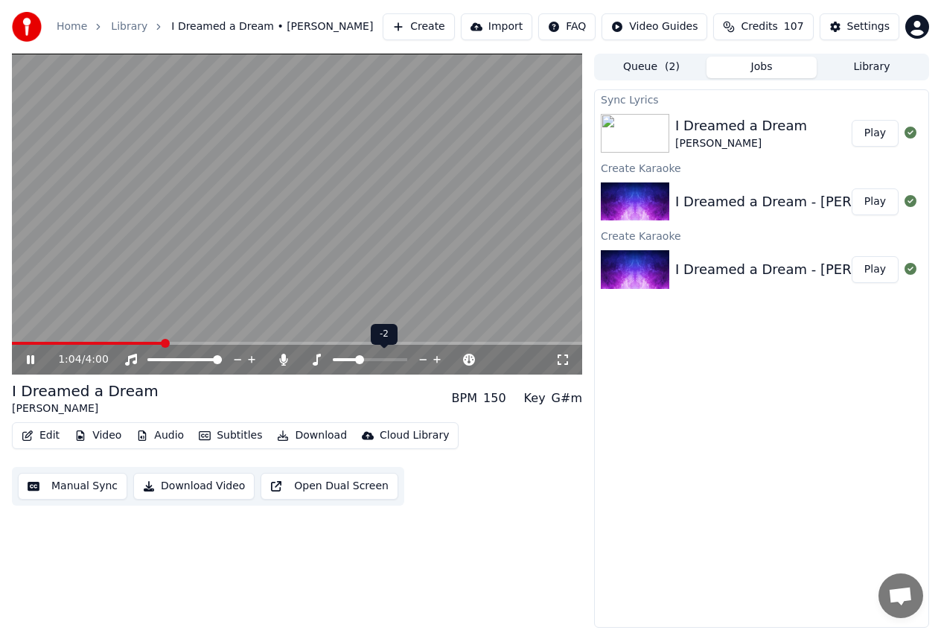
click at [424, 360] on icon at bounding box center [423, 359] width 14 height 15
click at [317, 359] on span at bounding box center [308, 359] width 17 height 3
click at [32, 358] on icon at bounding box center [30, 359] width 7 height 9
drag, startPoint x: 217, startPoint y: 339, endPoint x: 205, endPoint y: 341, distance: 12.9
click at [217, 339] on video at bounding box center [297, 214] width 570 height 321
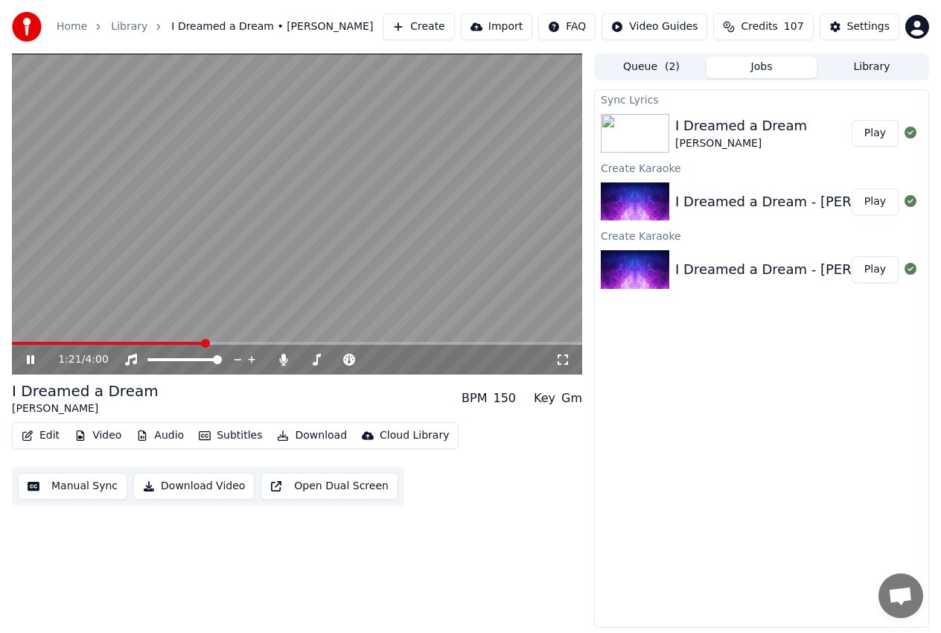
click at [204, 342] on span at bounding box center [108, 343] width 192 height 3
click at [27, 358] on icon at bounding box center [41, 360] width 34 height 12
click at [881, 136] on button "Play" at bounding box center [875, 133] width 47 height 27
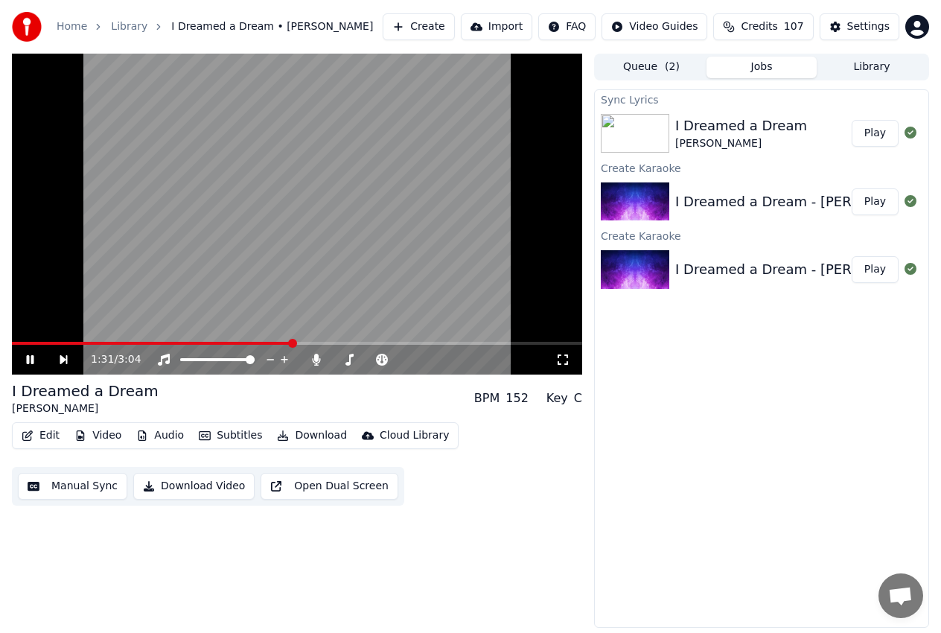
click at [291, 344] on span at bounding box center [297, 343] width 570 height 3
click at [485, 357] on icon at bounding box center [489, 359] width 14 height 15
click at [406, 358] on span at bounding box center [402, 359] width 9 height 9
click at [471, 357] on icon at bounding box center [470, 359] width 14 height 15
click at [156, 342] on span at bounding box center [84, 343] width 145 height 3
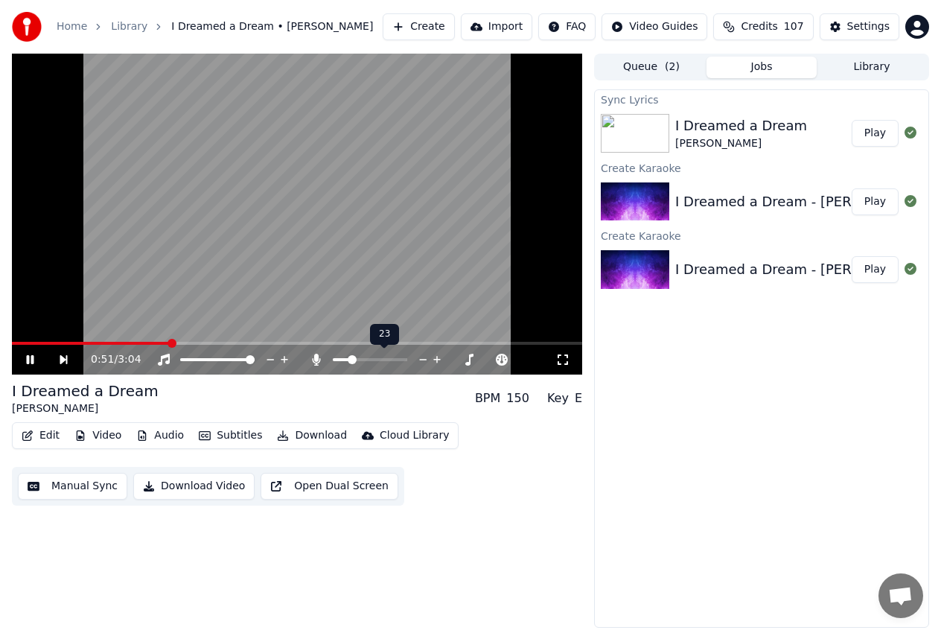
click at [346, 360] on span at bounding box center [341, 359] width 17 height 3
click at [422, 357] on icon at bounding box center [423, 359] width 14 height 15
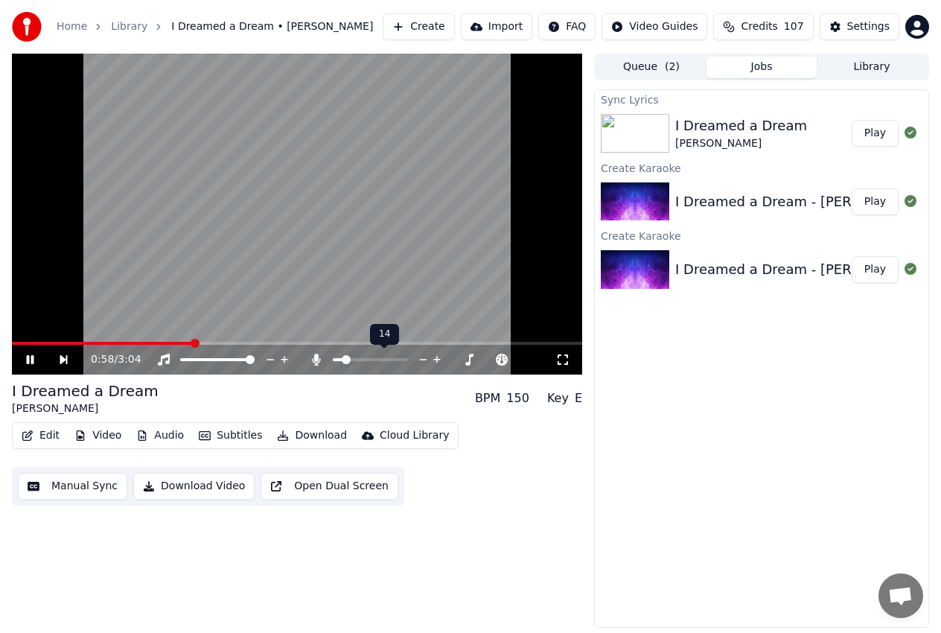
click at [422, 357] on icon at bounding box center [423, 359] width 14 height 15
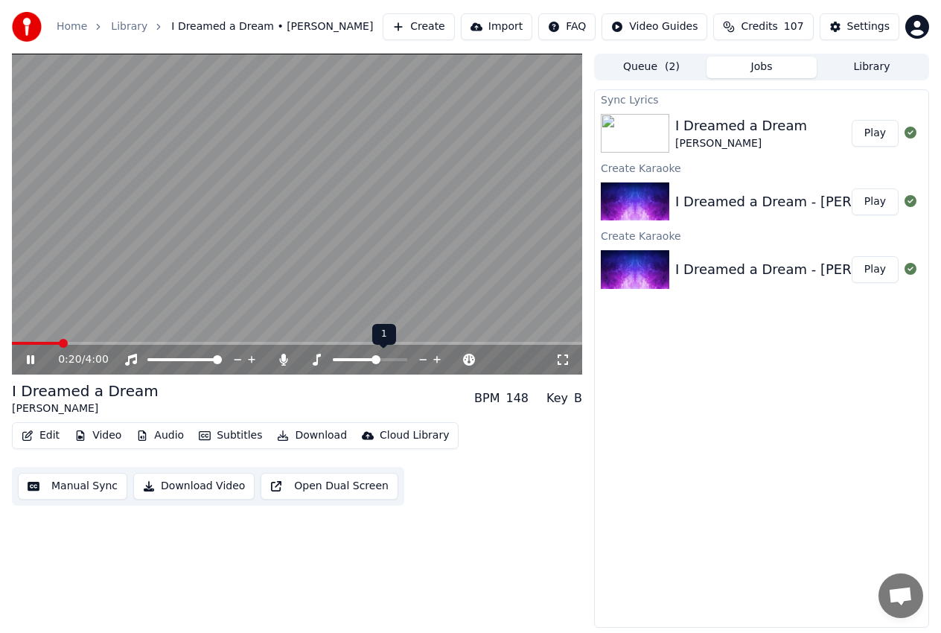
click at [424, 358] on icon at bounding box center [423, 359] width 14 height 15
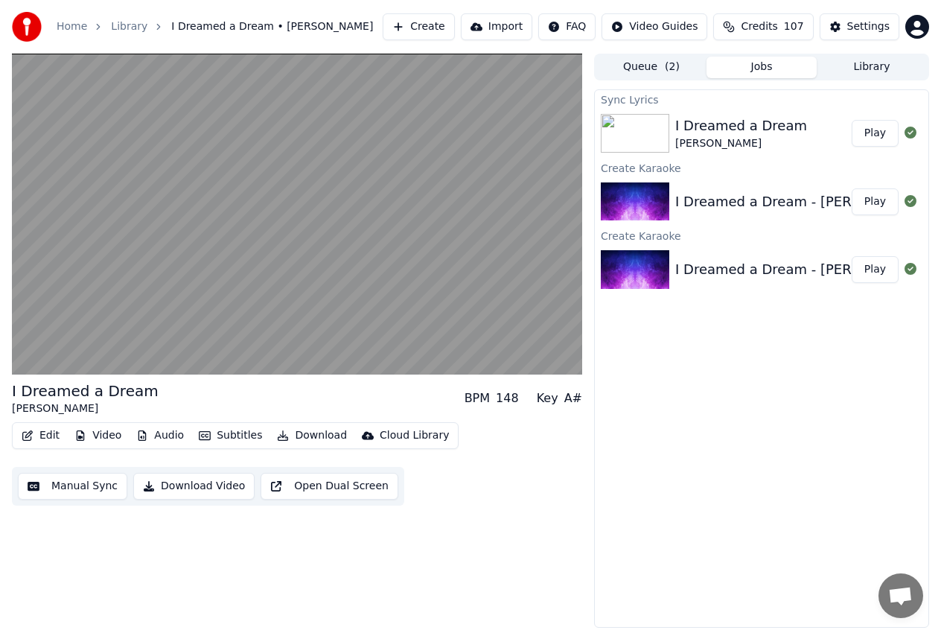
click at [360, 392] on div "I Dreamed a Dream [PERSON_NAME] BPM 148 Key A#" at bounding box center [297, 398] width 570 height 36
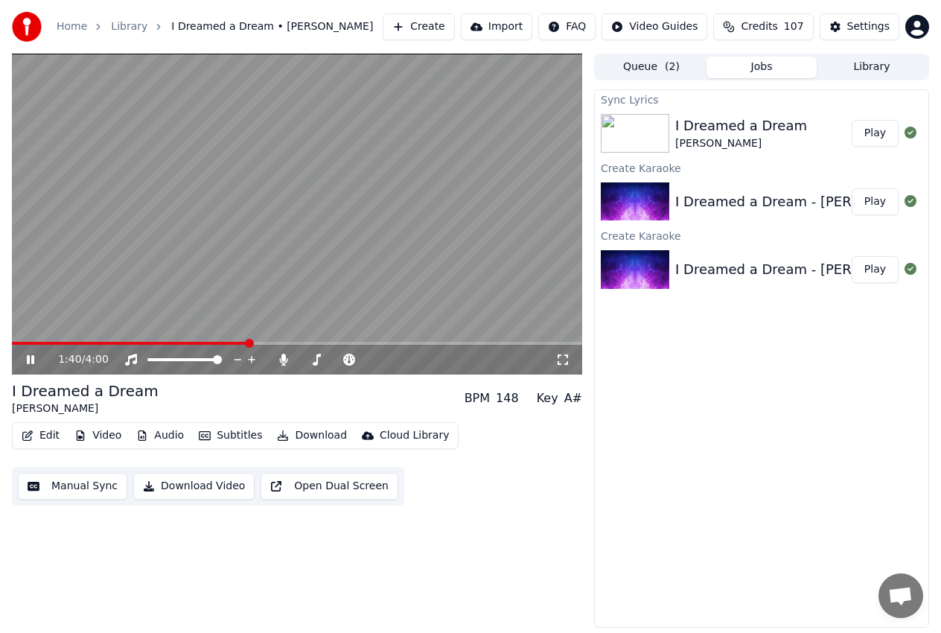
click at [31, 362] on icon at bounding box center [41, 360] width 34 height 12
click at [880, 130] on button "Play" at bounding box center [875, 133] width 47 height 27
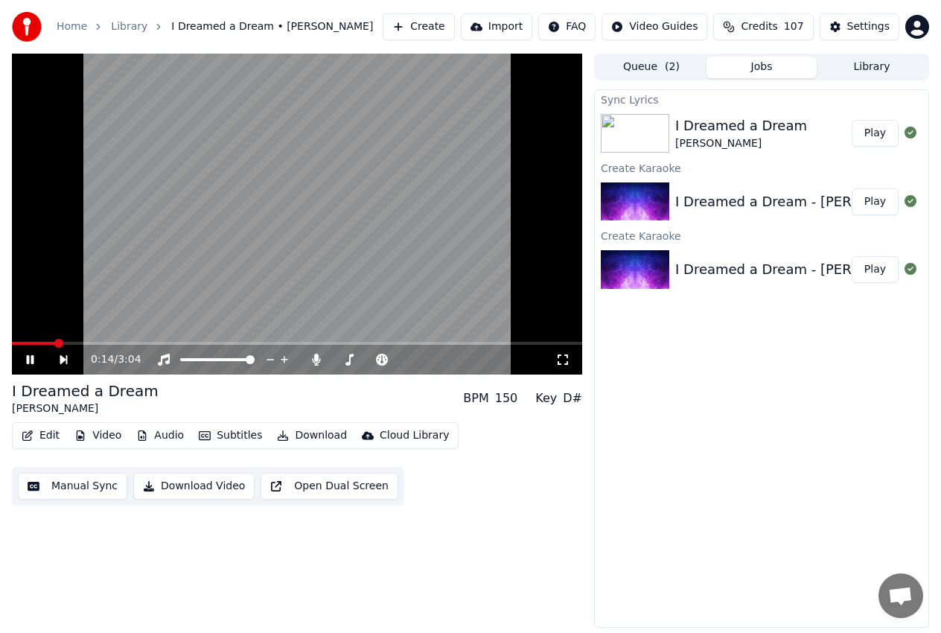
click at [274, 394] on div "I Dreamed a Dream [PERSON_NAME] BPM 150 Key D#" at bounding box center [297, 398] width 570 height 36
click at [421, 354] on icon at bounding box center [423, 359] width 14 height 15
click at [25, 342] on span at bounding box center [18, 343] width 13 height 3
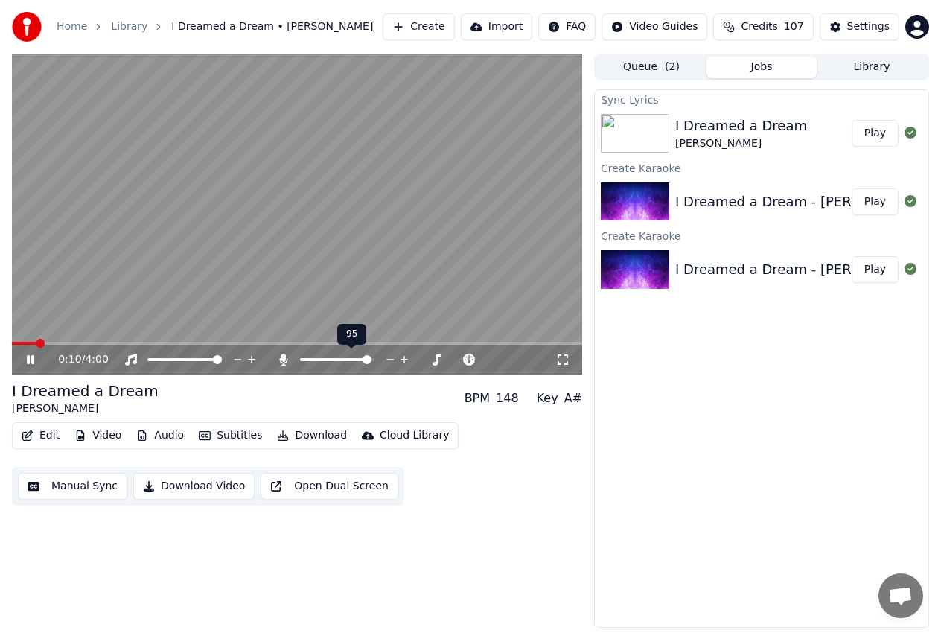
click at [371, 359] on span at bounding box center [337, 359] width 74 height 3
click at [375, 363] on span at bounding box center [370, 359] width 9 height 9
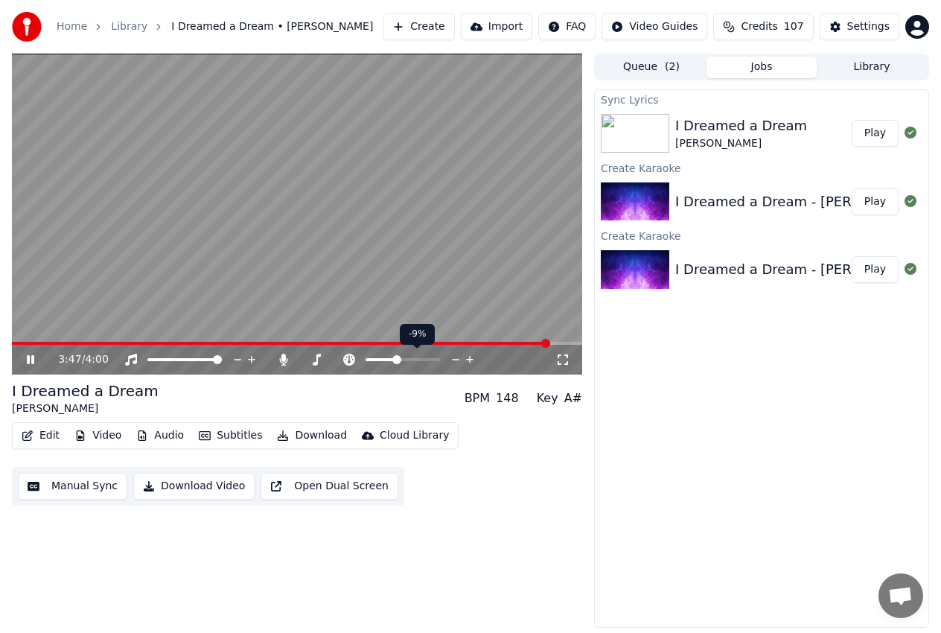
click at [468, 362] on icon at bounding box center [470, 359] width 14 height 15
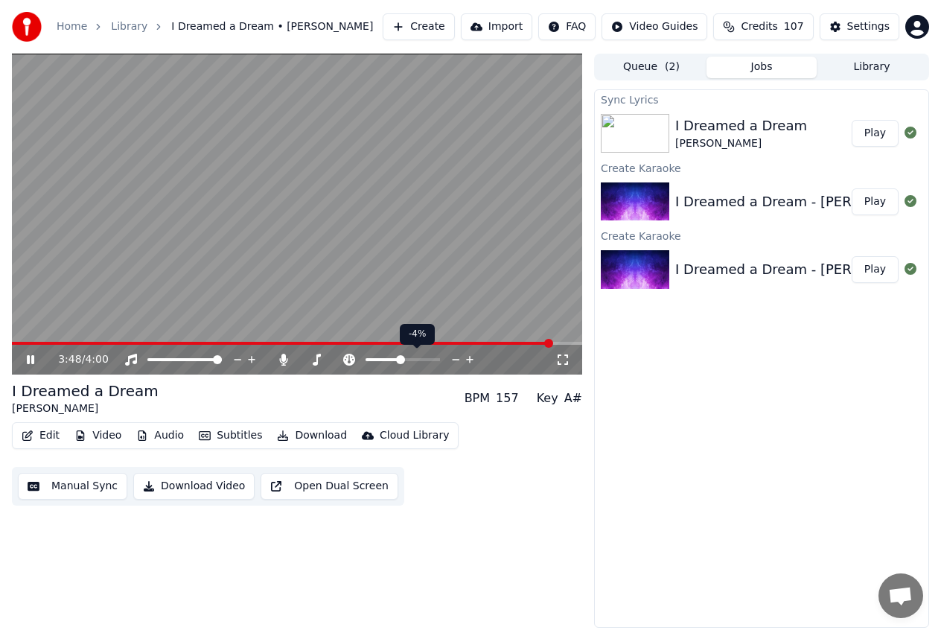
click at [468, 362] on icon at bounding box center [470, 359] width 14 height 15
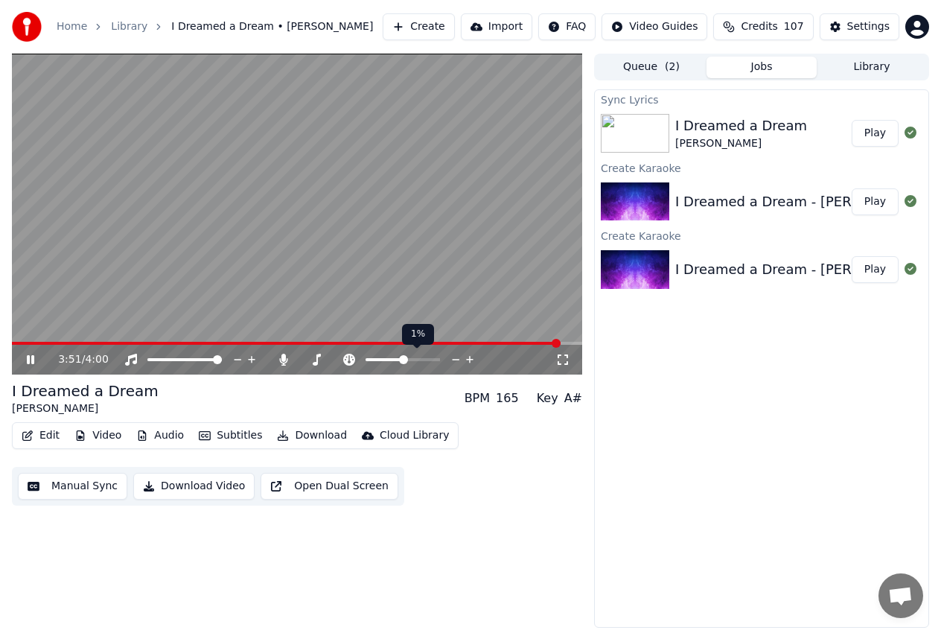
click at [451, 362] on icon at bounding box center [456, 359] width 14 height 15
click at [43, 342] on span at bounding box center [294, 343] width 564 height 3
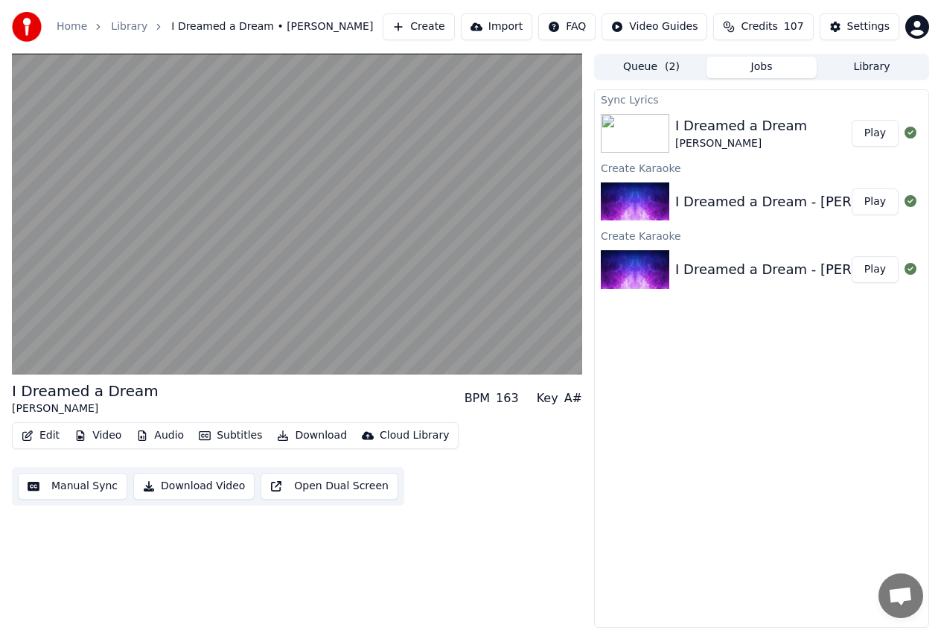
click at [182, 491] on button "Download Video" at bounding box center [193, 486] width 121 height 27
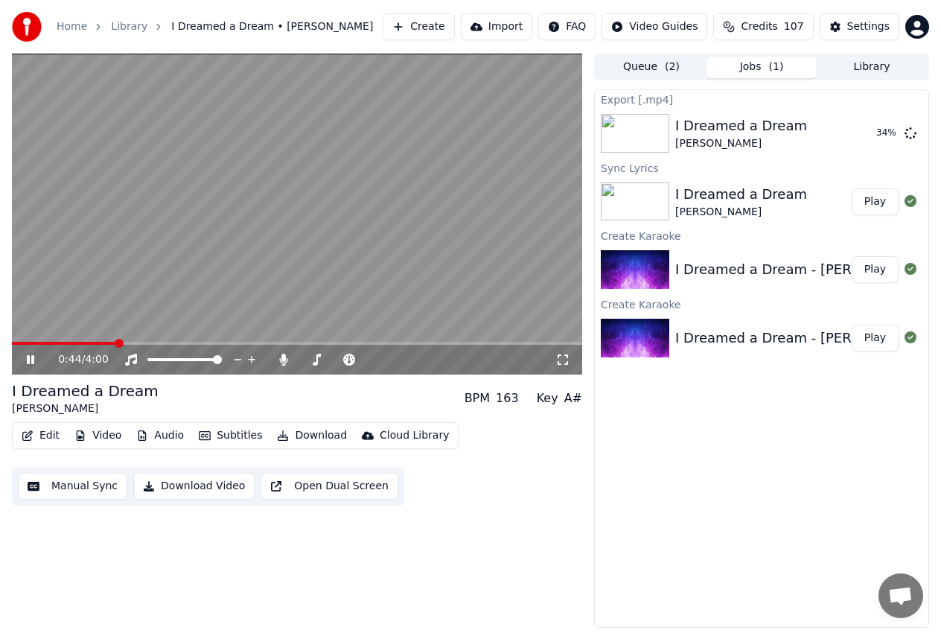
click at [116, 342] on span at bounding box center [64, 343] width 104 height 3
click at [28, 357] on icon at bounding box center [30, 359] width 7 height 9
drag, startPoint x: 31, startPoint y: 359, endPoint x: 5, endPoint y: 358, distance: 26.1
click at [22, 359] on div "0:47 / 4:00" at bounding box center [297, 359] width 558 height 15
click at [28, 359] on icon at bounding box center [30, 359] width 9 height 10
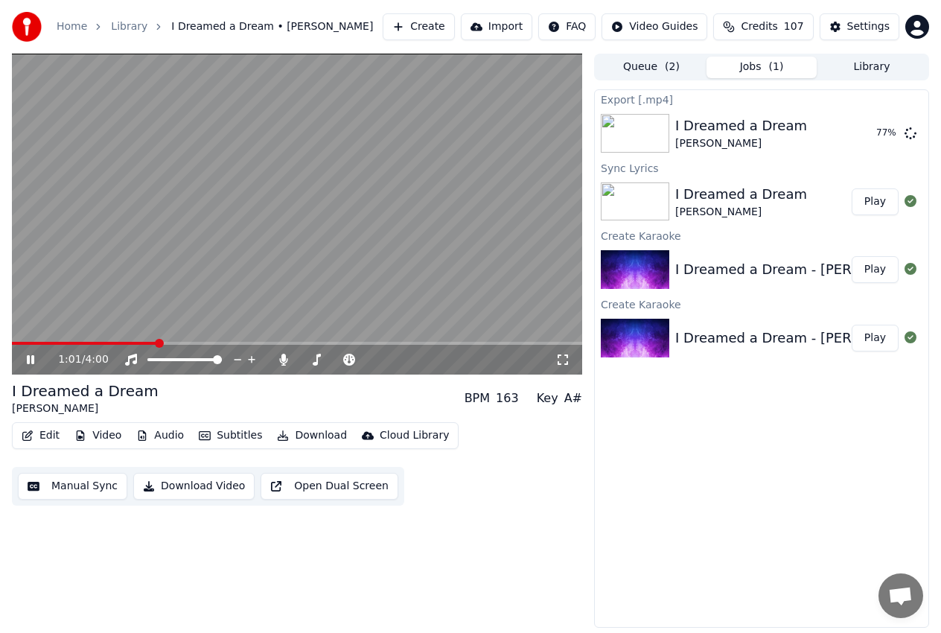
click at [31, 359] on icon at bounding box center [41, 360] width 34 height 12
click at [31, 359] on icon at bounding box center [30, 359] width 9 height 10
click at [29, 358] on icon at bounding box center [30, 359] width 7 height 9
click at [725, 465] on div "Export [.mp4] I Dreamed a Dream [PERSON_NAME] Show Sync Lyrics I Dreamed a Drea…" at bounding box center [761, 358] width 335 height 538
click at [874, 211] on button "Play" at bounding box center [875, 201] width 47 height 27
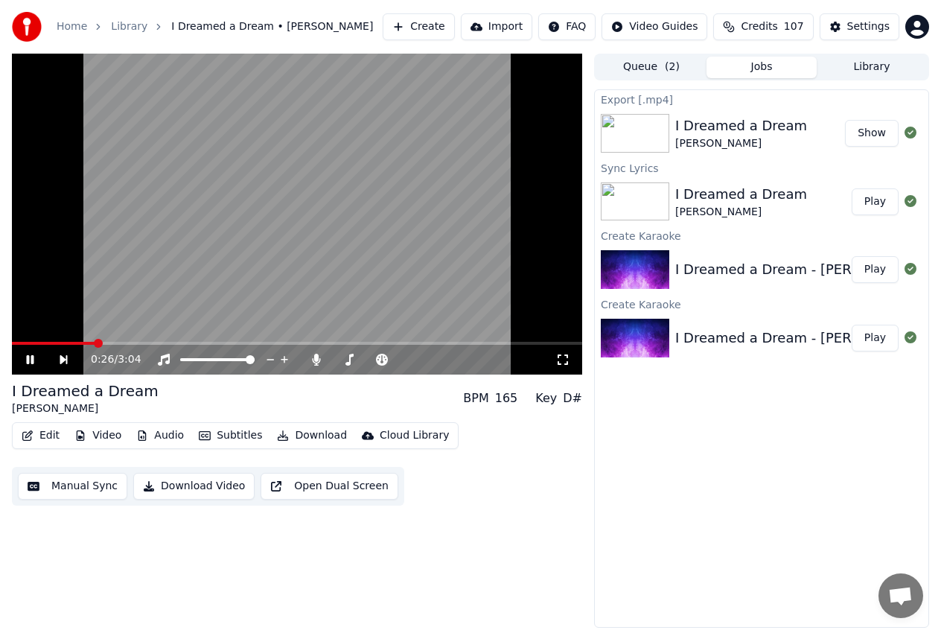
click at [34, 362] on icon at bounding box center [30, 359] width 7 height 9
click at [32, 359] on icon at bounding box center [30, 359] width 9 height 10
click at [34, 359] on icon at bounding box center [41, 360] width 34 height 12
click at [383, 362] on icon at bounding box center [382, 360] width 12 height 12
click at [490, 360] on icon at bounding box center [489, 359] width 14 height 15
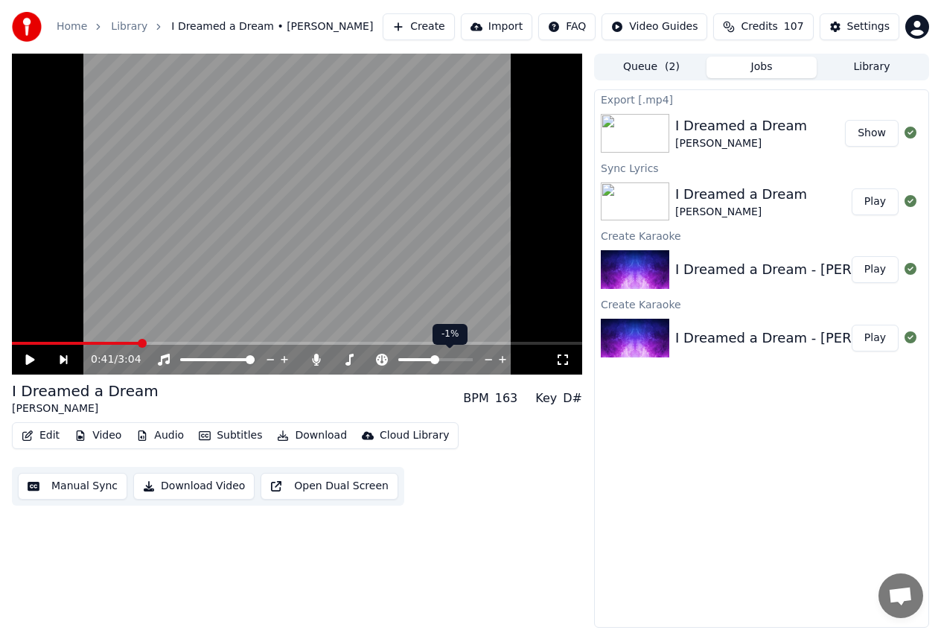
click at [490, 360] on icon at bounding box center [489, 359] width 14 height 15
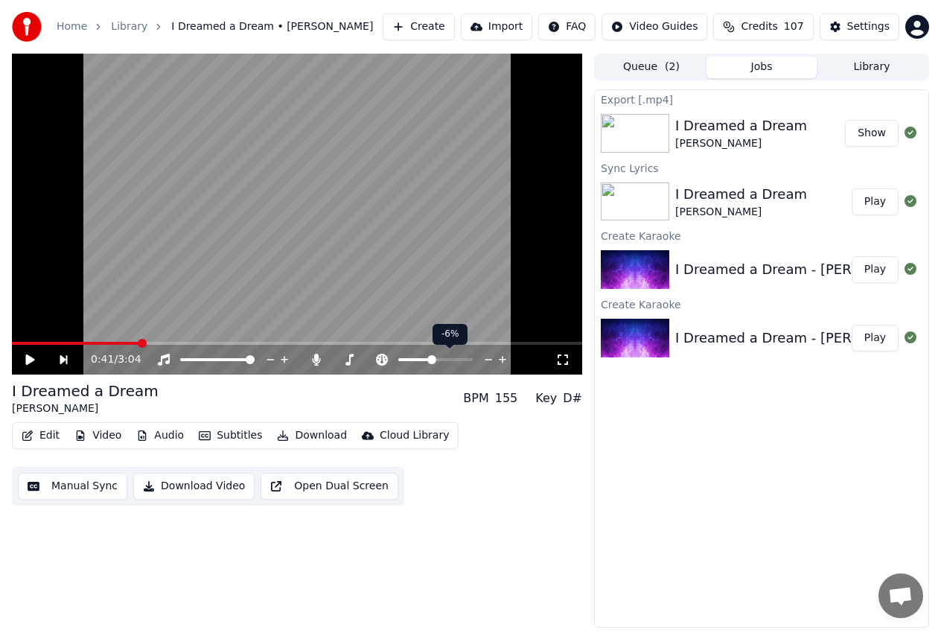
click at [490, 360] on icon at bounding box center [489, 359] width 14 height 15
click at [36, 360] on icon at bounding box center [41, 360] width 34 height 12
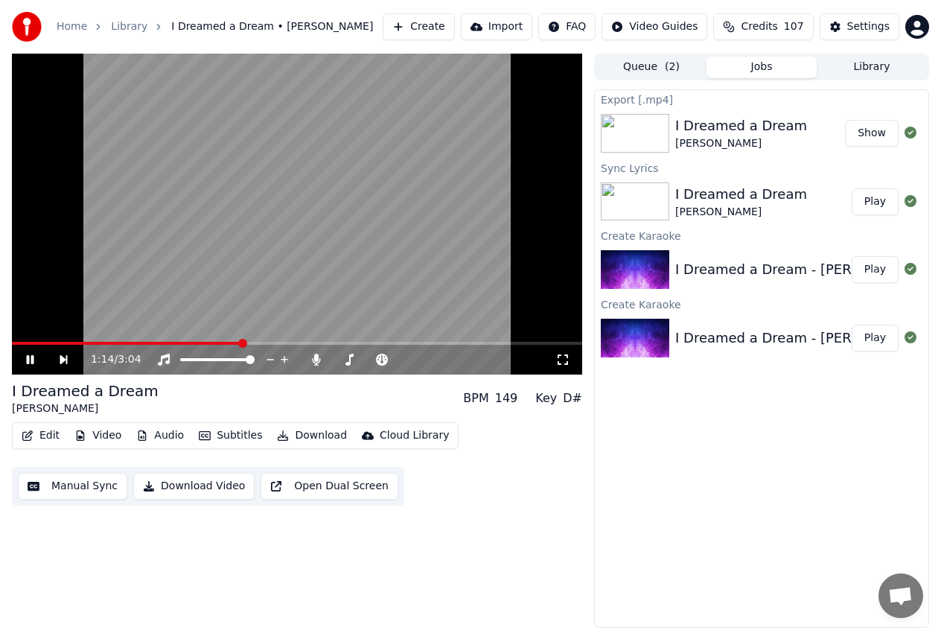
click at [28, 357] on icon at bounding box center [30, 359] width 7 height 9
click at [341, 357] on div at bounding box center [384, 359] width 120 height 15
click at [339, 358] on span at bounding box center [336, 359] width 6 height 3
click at [25, 357] on icon at bounding box center [41, 360] width 34 height 12
click at [57, 342] on span at bounding box center [133, 343] width 243 height 3
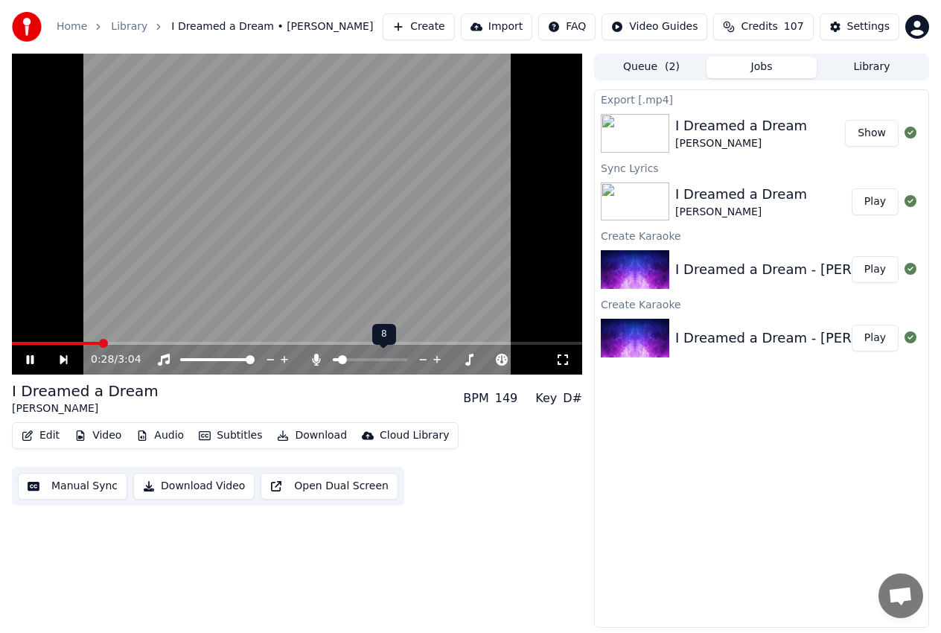
click at [437, 355] on icon at bounding box center [437, 359] width 14 height 15
click at [421, 357] on icon at bounding box center [423, 359] width 14 height 15
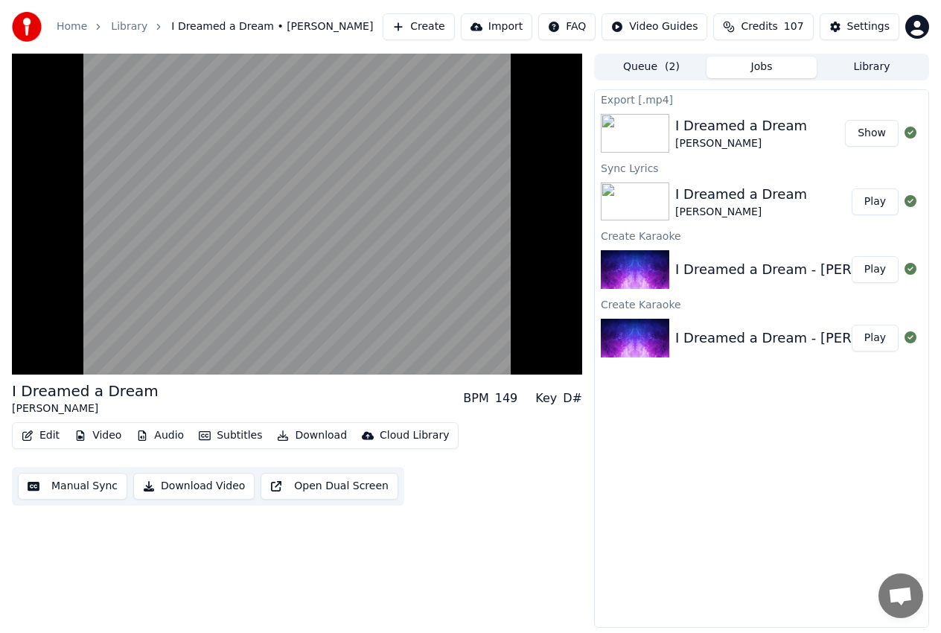
click at [187, 491] on button "Download Video" at bounding box center [193, 486] width 121 height 27
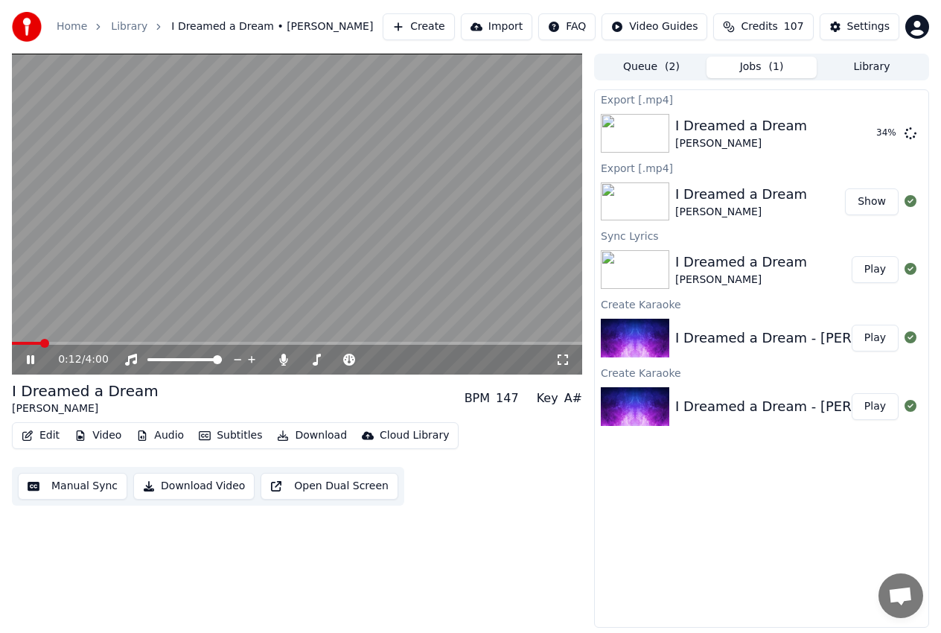
click at [31, 357] on icon at bounding box center [41, 360] width 34 height 12
click at [360, 42] on div "Home Library I Dreamed a Dream • [PERSON_NAME] Create Import FAQ Video Guides C…" at bounding box center [470, 27] width 941 height 54
click at [63, 46] on div "Home Library I Dreamed a Dream • [PERSON_NAME] Create Import FAQ Video Guides C…" at bounding box center [470, 27] width 941 height 54
click at [46, 545] on div "0:12 / 4:00 I Dreamed a Dream [PERSON_NAME] BPM 147 Key A# Edit Video Audio Sub…" at bounding box center [297, 341] width 570 height 574
click at [24, 364] on icon at bounding box center [41, 360] width 34 height 12
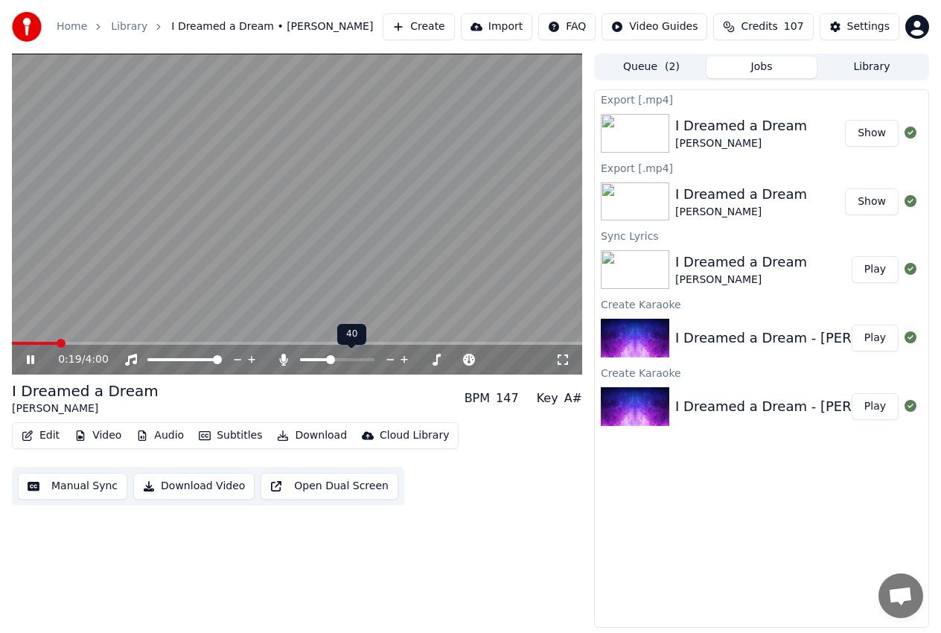
click at [330, 360] on span at bounding box center [337, 359] width 74 height 3
click at [466, 357] on icon at bounding box center [470, 359] width 14 height 15
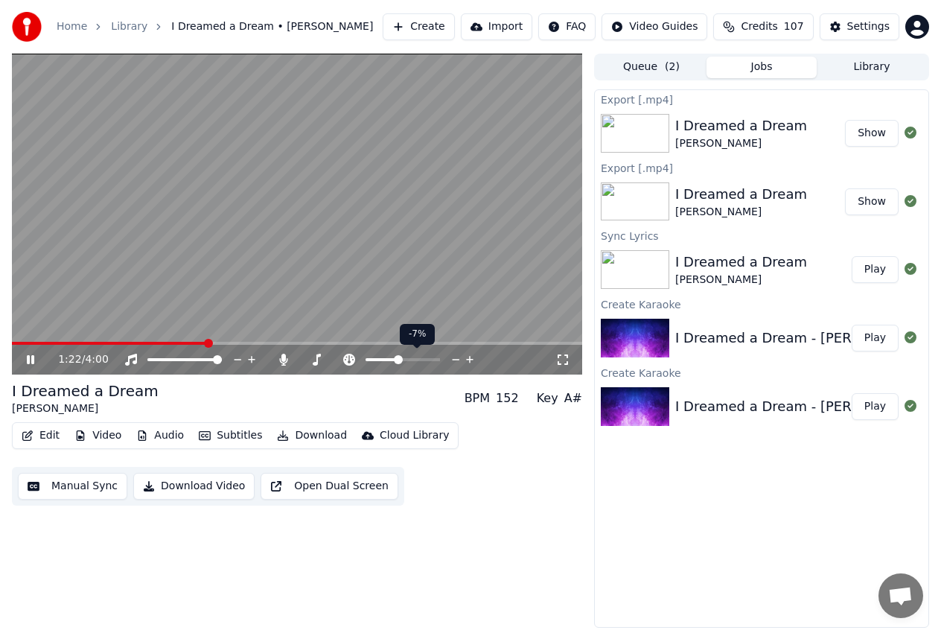
click at [466, 357] on icon at bounding box center [470, 359] width 14 height 15
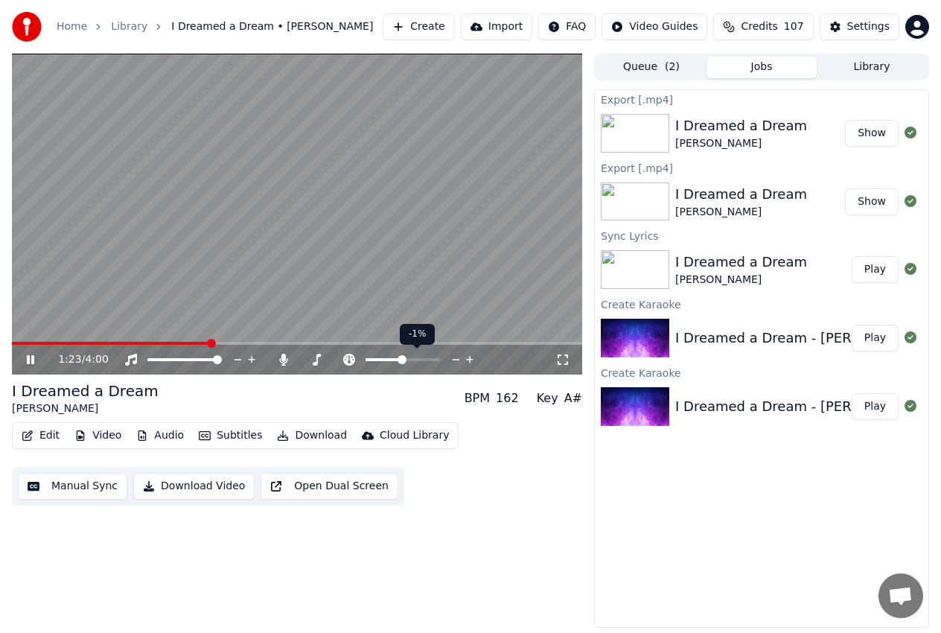
click at [466, 357] on icon at bounding box center [470, 359] width 14 height 15
click at [456, 357] on icon at bounding box center [456, 359] width 14 height 15
click at [316, 360] on span at bounding box center [308, 359] width 16 height 3
click at [312, 360] on span at bounding box center [306, 359] width 12 height 3
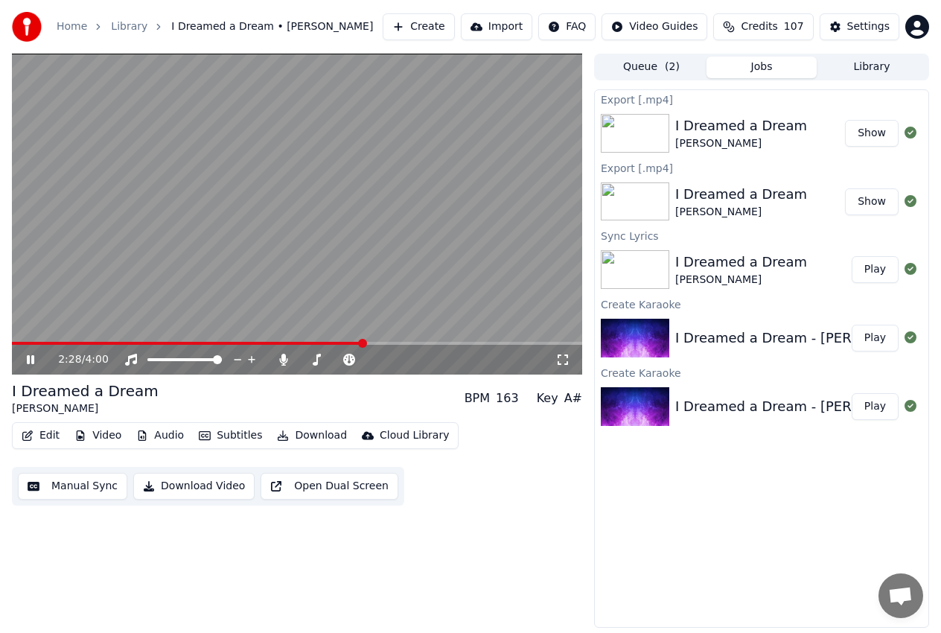
click at [29, 359] on icon at bounding box center [30, 359] width 7 height 9
click at [28, 358] on icon at bounding box center [30, 359] width 9 height 10
click at [94, 345] on div "4:00 / 4:00" at bounding box center [297, 360] width 570 height 30
click at [101, 344] on span at bounding box center [57, 343] width 90 height 3
click at [206, 404] on div "I Dreamed a Dream [PERSON_NAME] BPM 163 Key A#" at bounding box center [297, 398] width 570 height 36
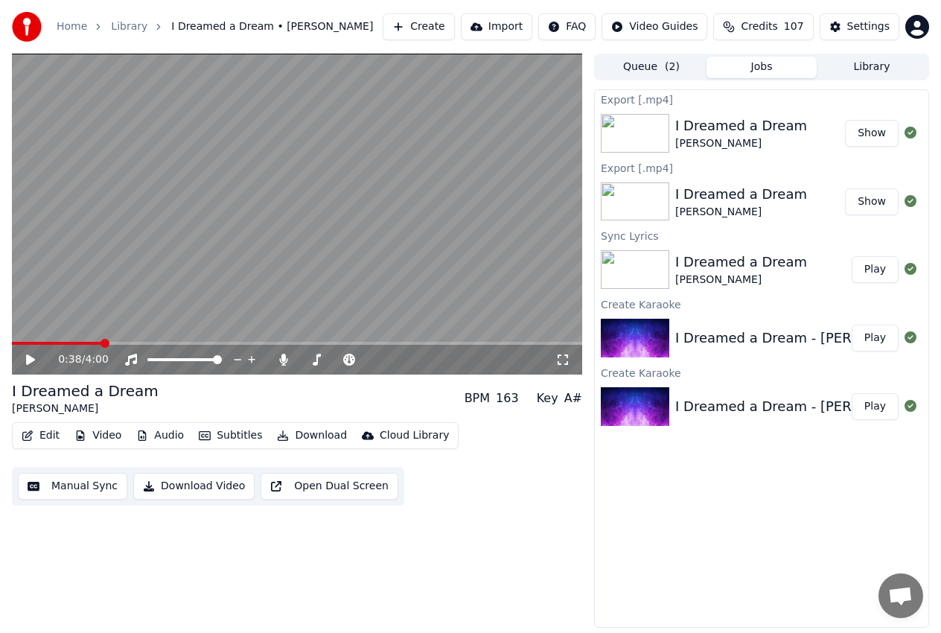
click at [34, 359] on icon at bounding box center [30, 359] width 9 height 10
click at [389, 359] on icon at bounding box center [390, 359] width 14 height 15
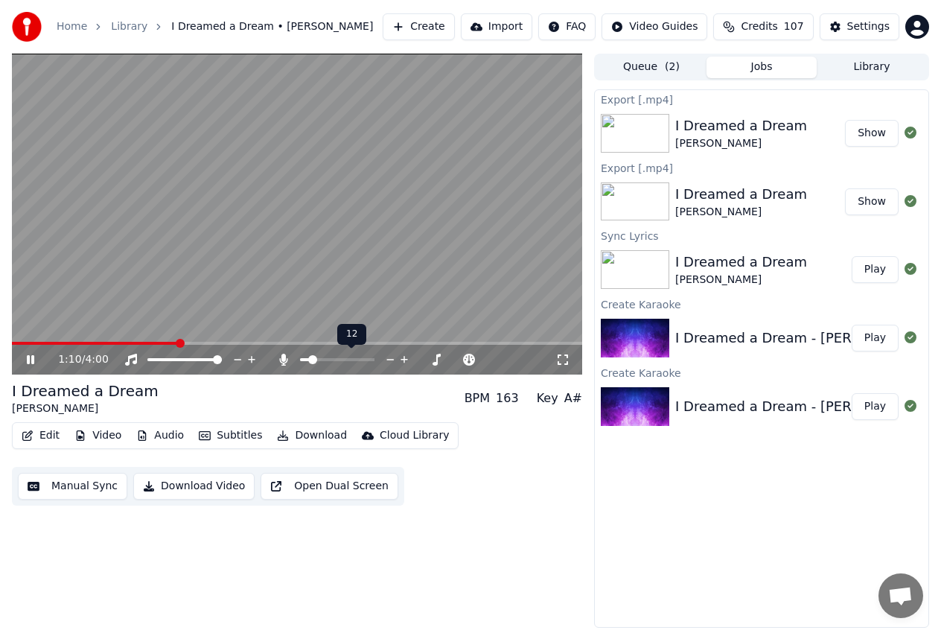
click at [389, 359] on icon at bounding box center [390, 359] width 14 height 15
